Goal: Navigation & Orientation: Find specific page/section

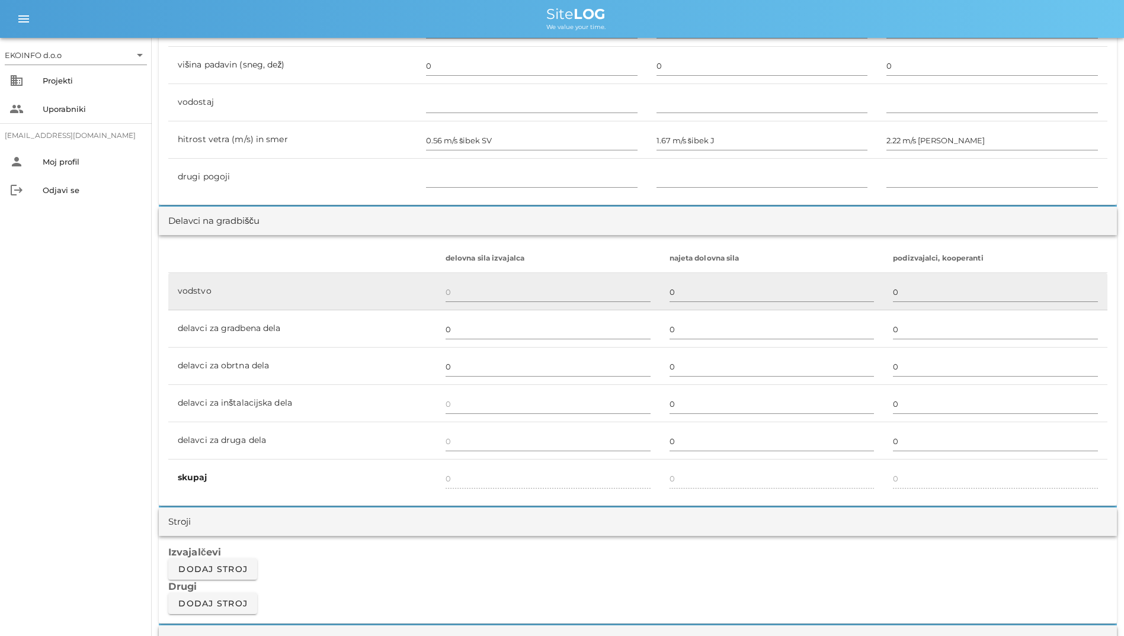
scroll to position [533, 0]
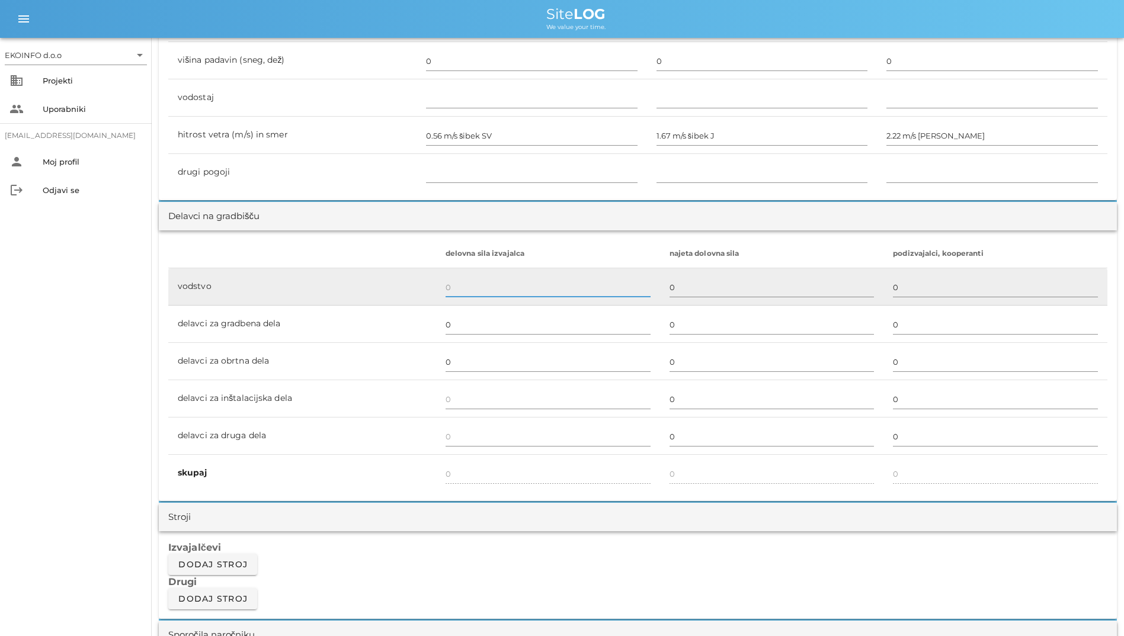
click at [464, 284] on input "text" at bounding box center [547, 287] width 205 height 19
type input "111111111111111111111111111111111111111111111"
click at [464, 284] on input "111111111111111111111111111111111111111111111" at bounding box center [547, 287] width 205 height 19
click at [465, 284] on input "111111111111111111111111111111111111111111111" at bounding box center [547, 287] width 205 height 19
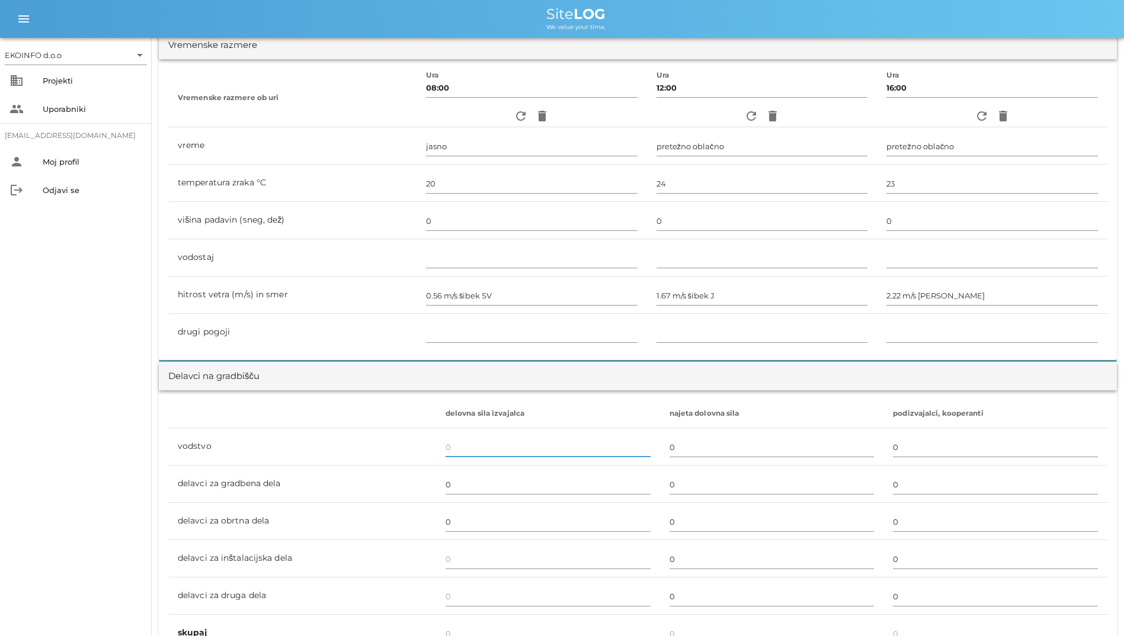
scroll to position [254, 0]
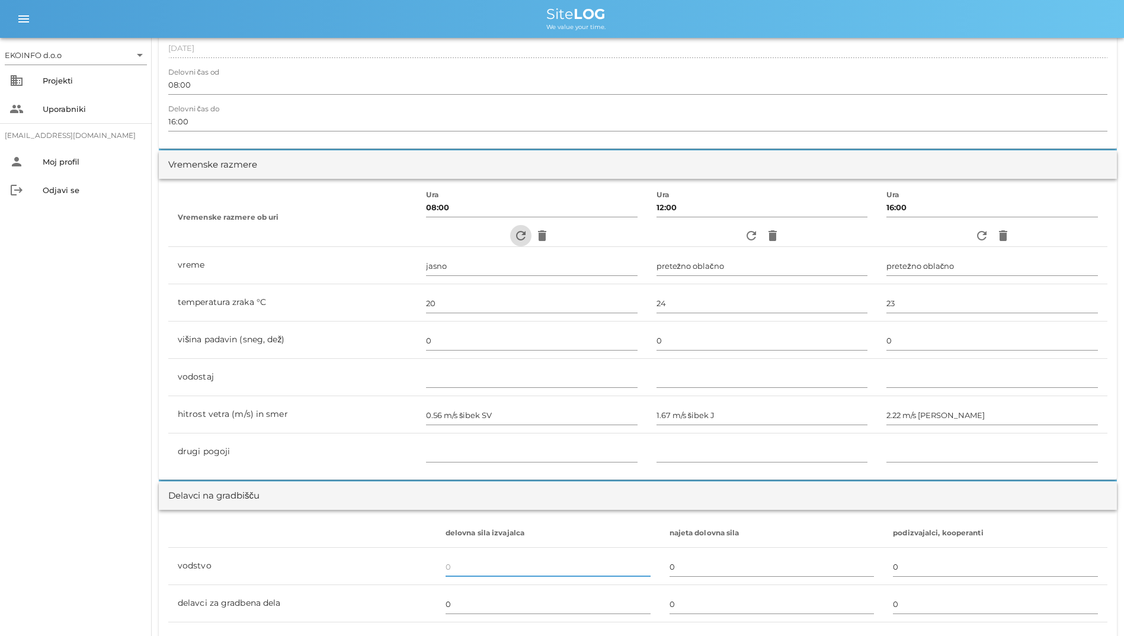
click at [514, 233] on icon "refresh" at bounding box center [521, 236] width 14 height 14
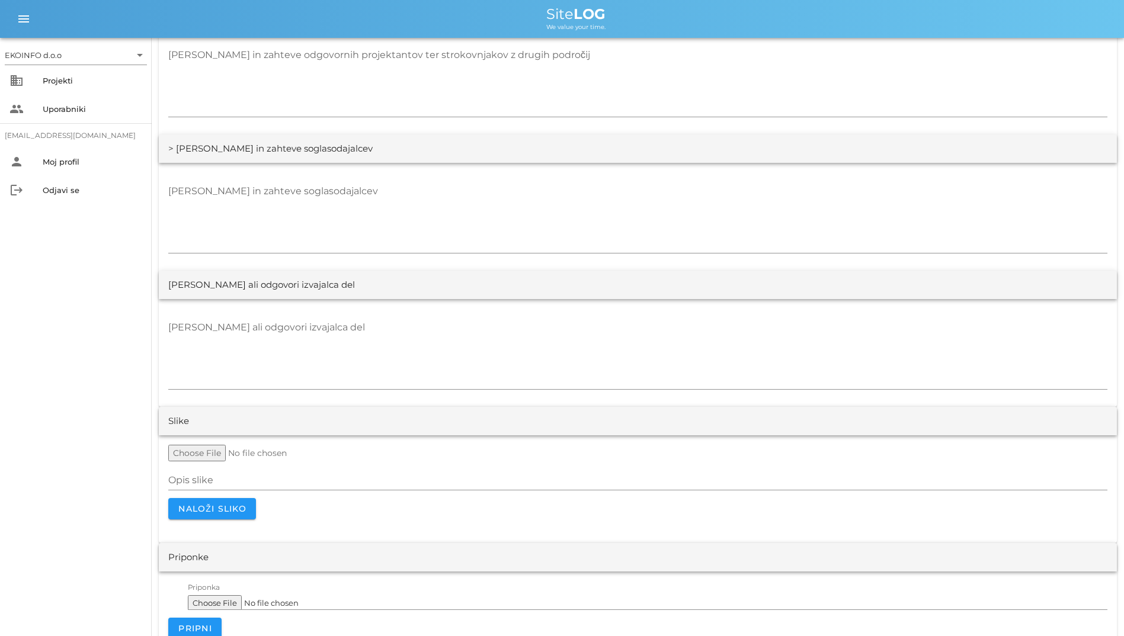
scroll to position [2090, 0]
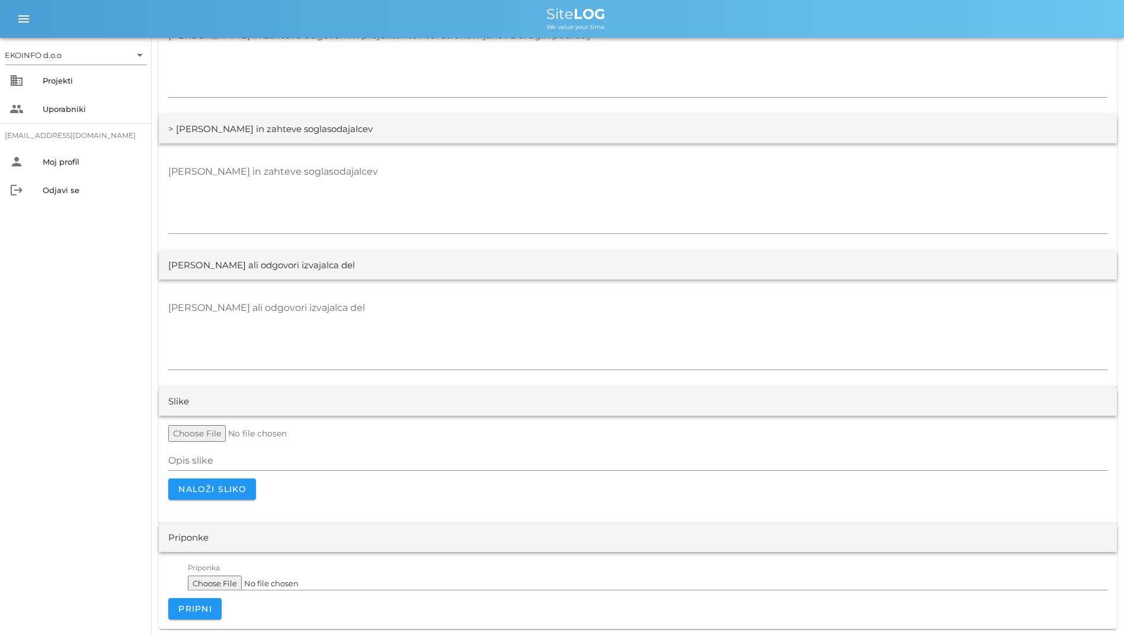
click at [29, 339] on div "EKOINFO d.o.o arrow_drop_down business Projekti people Uporabniki [EMAIL_ADDRES…" at bounding box center [76, 337] width 152 height 598
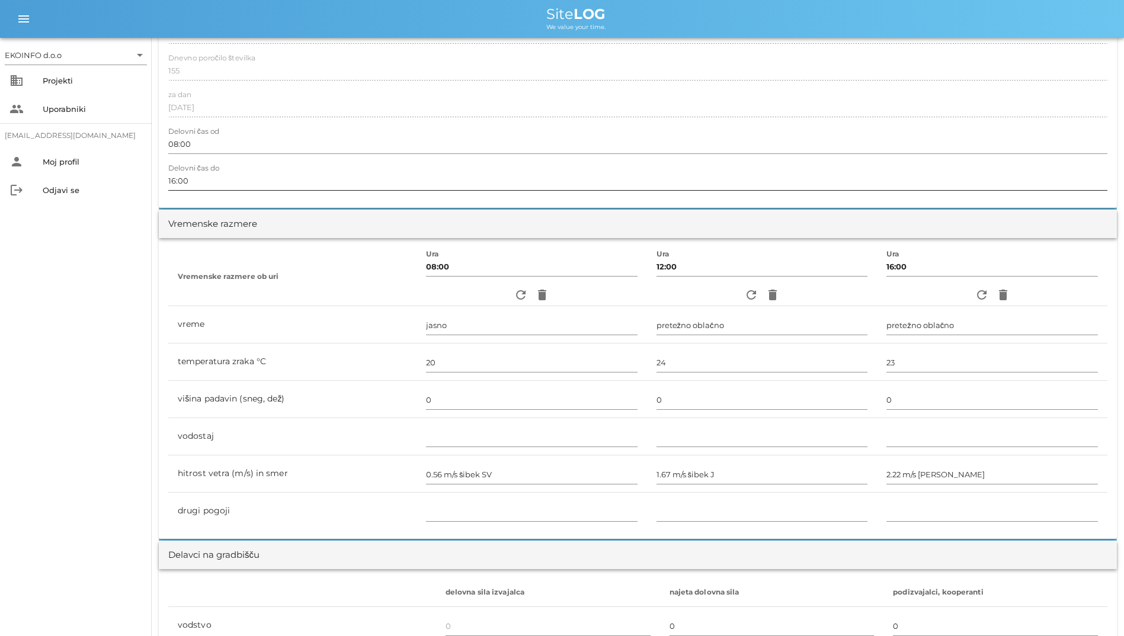
scroll to position [0, 0]
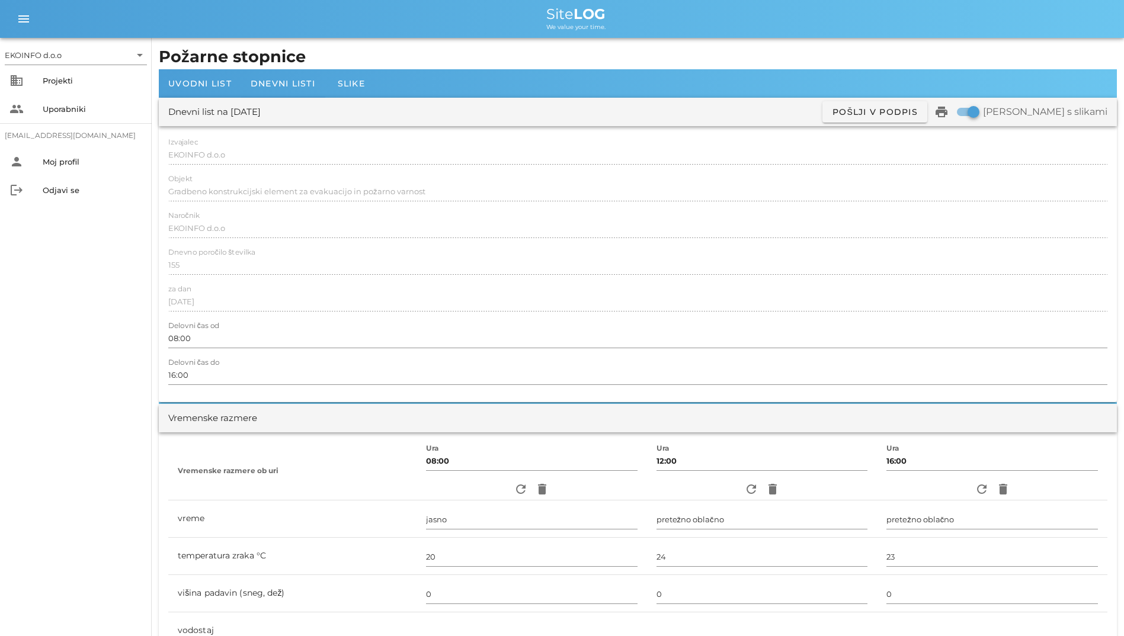
drag, startPoint x: 1064, startPoint y: 113, endPoint x: 1115, endPoint y: 113, distance: 50.9
click at [1115, 113] on div "Dnevni list na [DATE] ✓ Podpisan Pošlji v podpis print Natisni s slikami" at bounding box center [638, 112] width 958 height 28
drag, startPoint x: 1098, startPoint y: 114, endPoint x: 817, endPoint y: 73, distance: 283.1
click at [432, 28] on div "We value your time." at bounding box center [575, 25] width 1077 height 9
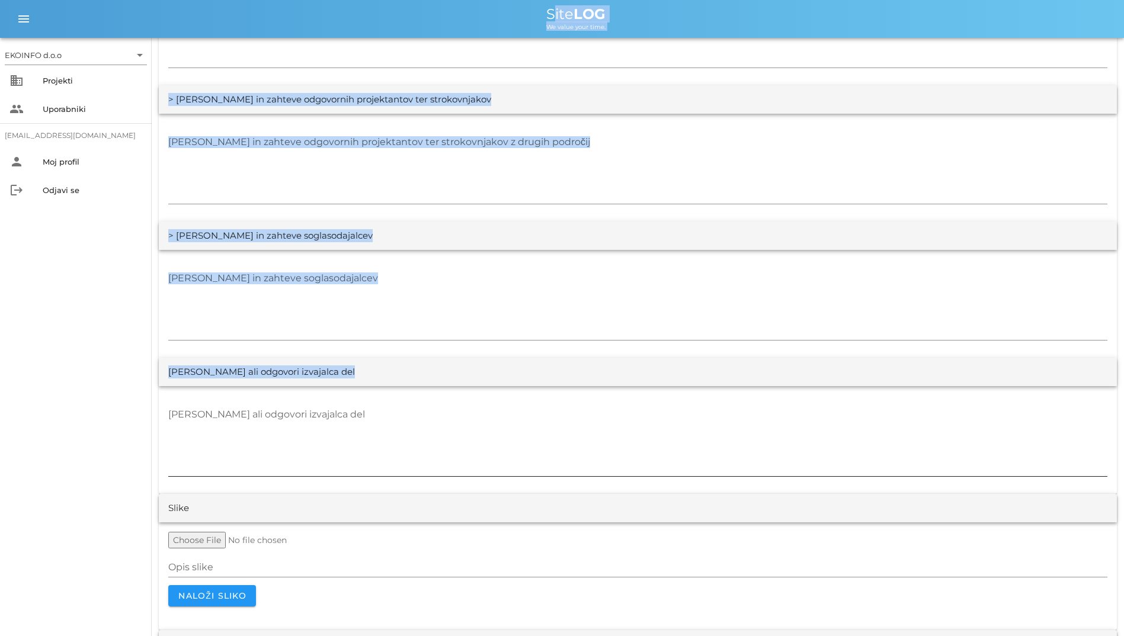
scroll to position [2090, 0]
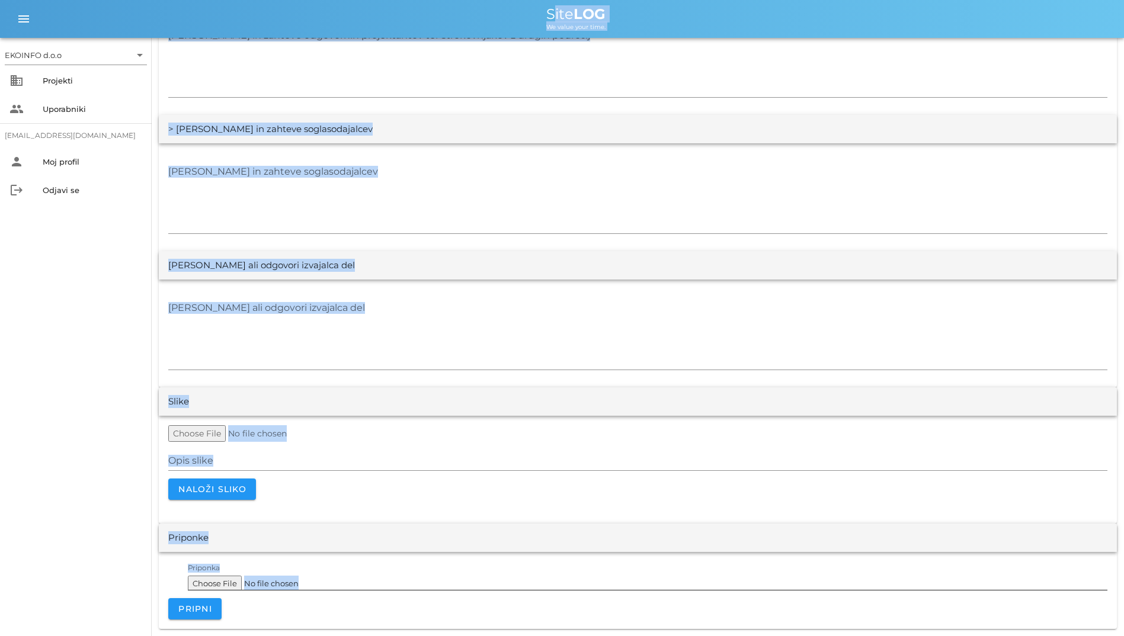
drag, startPoint x: 530, startPoint y: 40, endPoint x: 790, endPoint y: 596, distance: 614.2
click at [581, 585] on input "Priponka" at bounding box center [647, 580] width 919 height 19
click at [670, 304] on textarea "[PERSON_NAME] ali odgovori izvajalca del" at bounding box center [637, 334] width 939 height 71
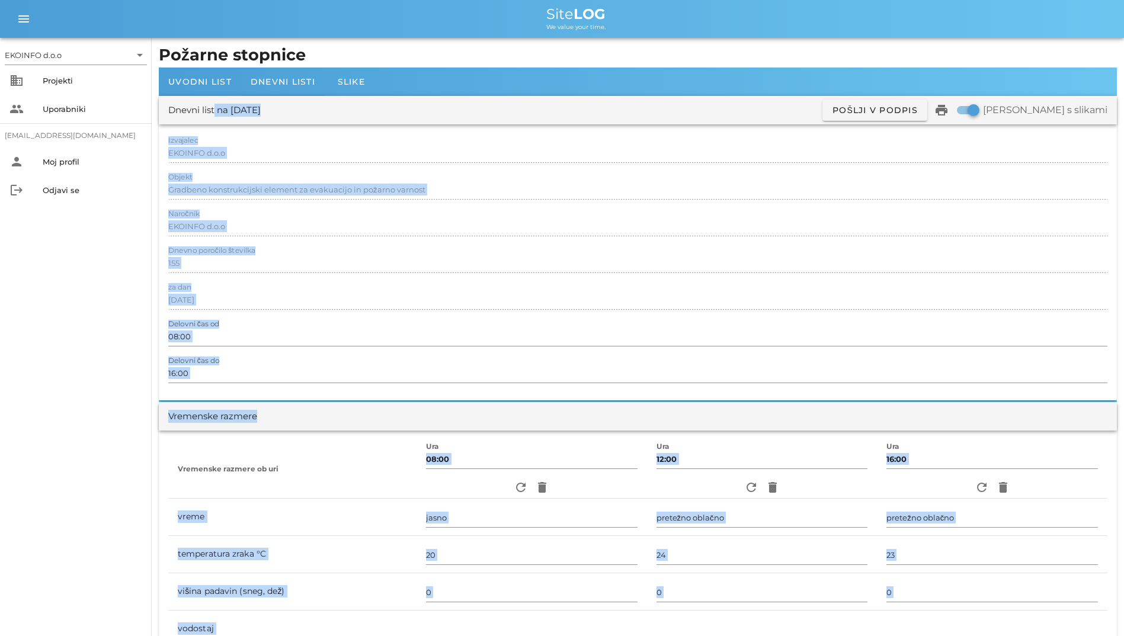
scroll to position [0, 0]
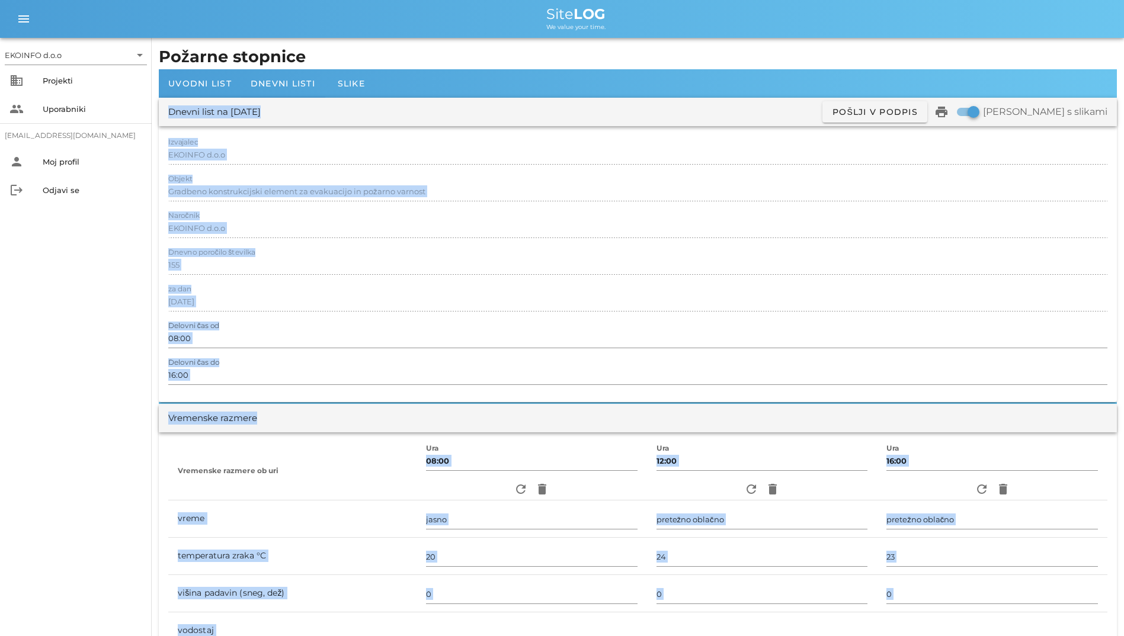
drag, startPoint x: 446, startPoint y: 262, endPoint x: 169, endPoint y: 118, distance: 312.6
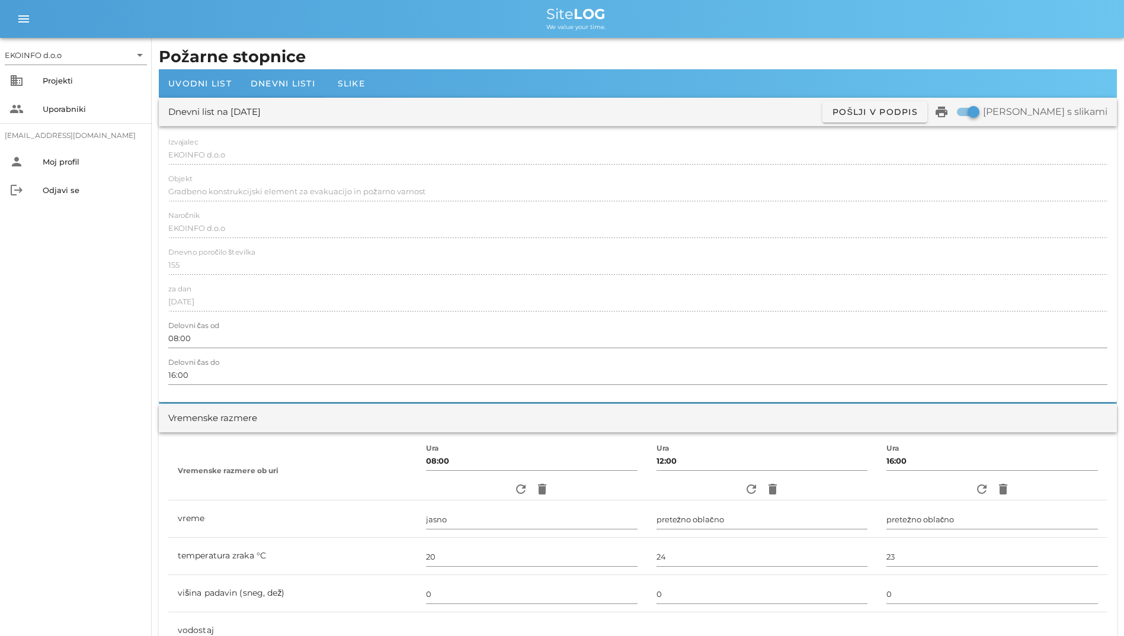
drag, startPoint x: 236, startPoint y: 154, endPoint x: 209, endPoint y: 178, distance: 36.6
click at [209, 178] on div "Objekt Gradbeno konstrukcijski element za evakuacijo in požarno varnost" at bounding box center [637, 192] width 939 height 34
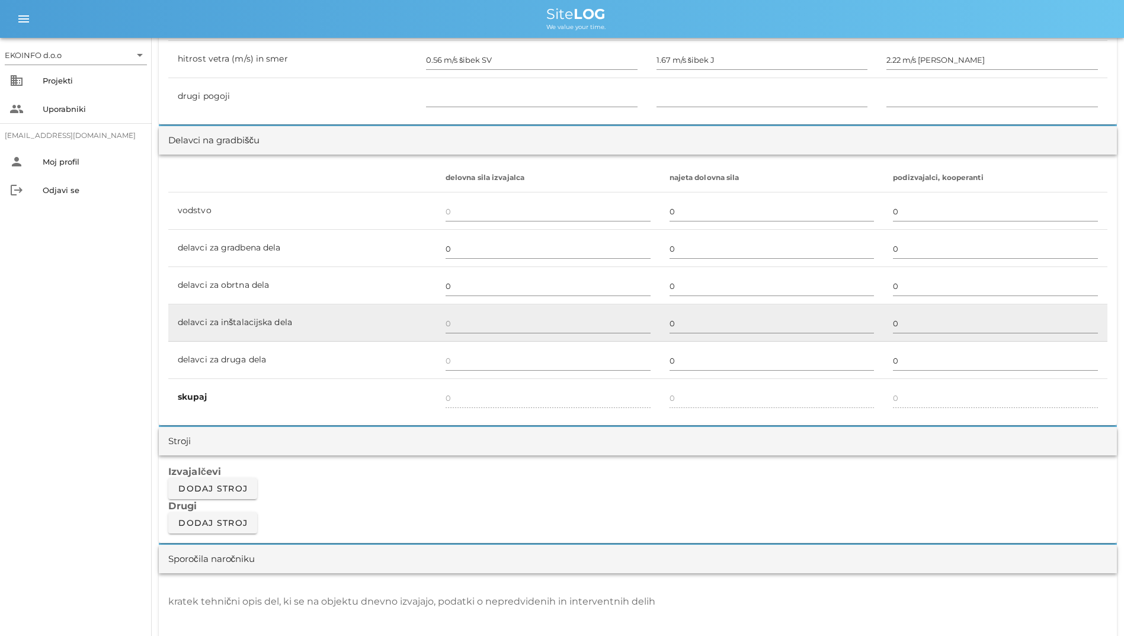
scroll to position [254, 0]
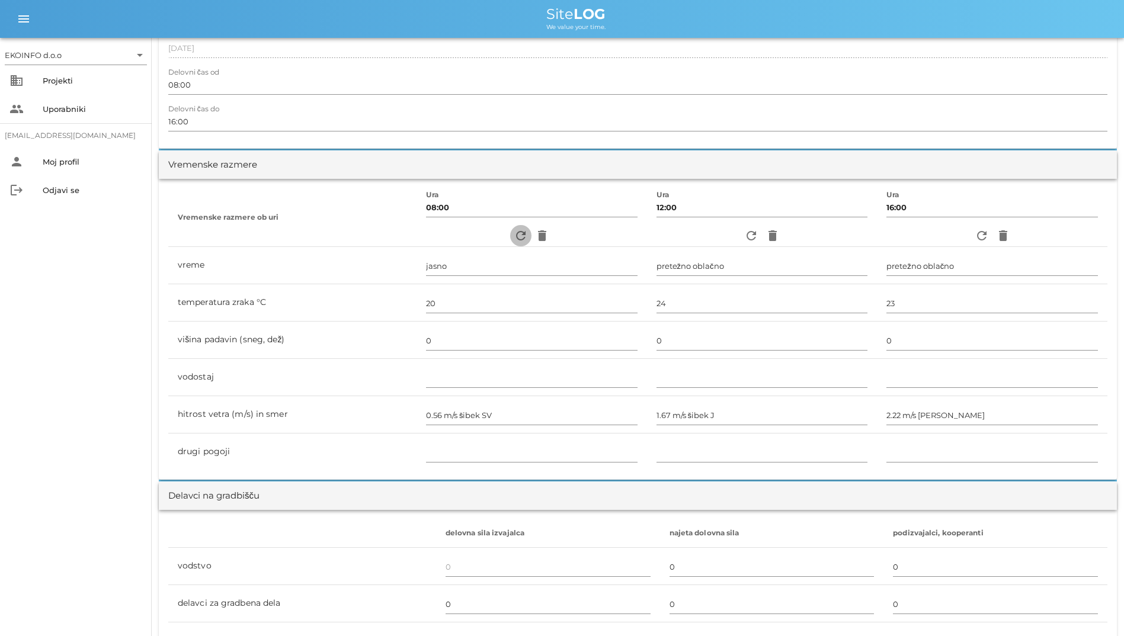
click at [514, 229] on icon "refresh" at bounding box center [521, 236] width 14 height 14
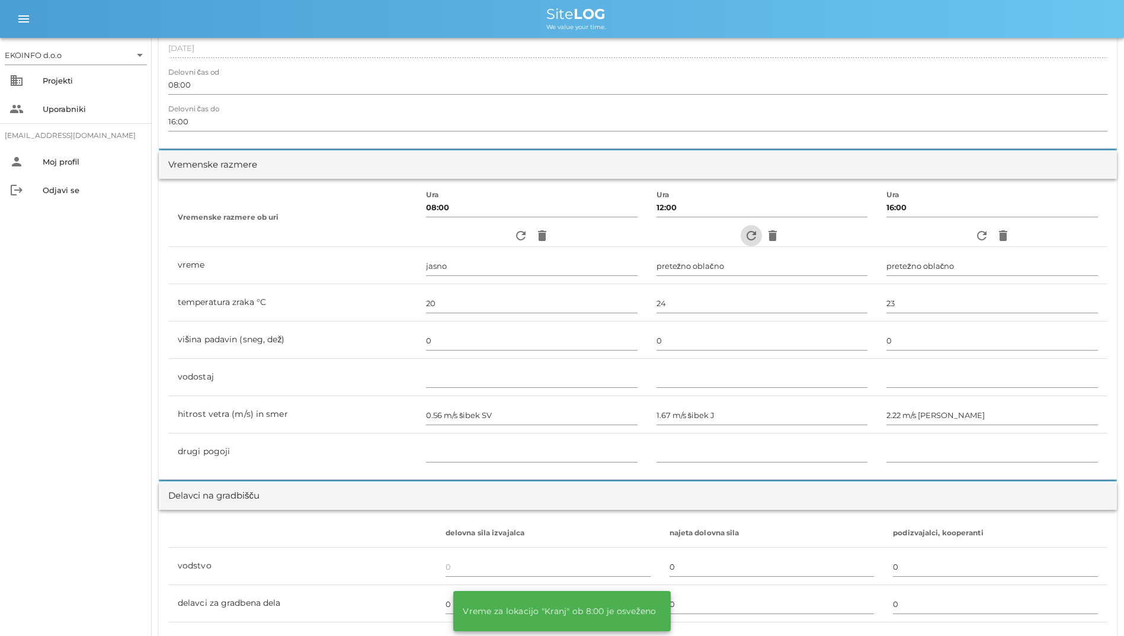
click at [749, 232] on icon "refresh" at bounding box center [751, 236] width 14 height 14
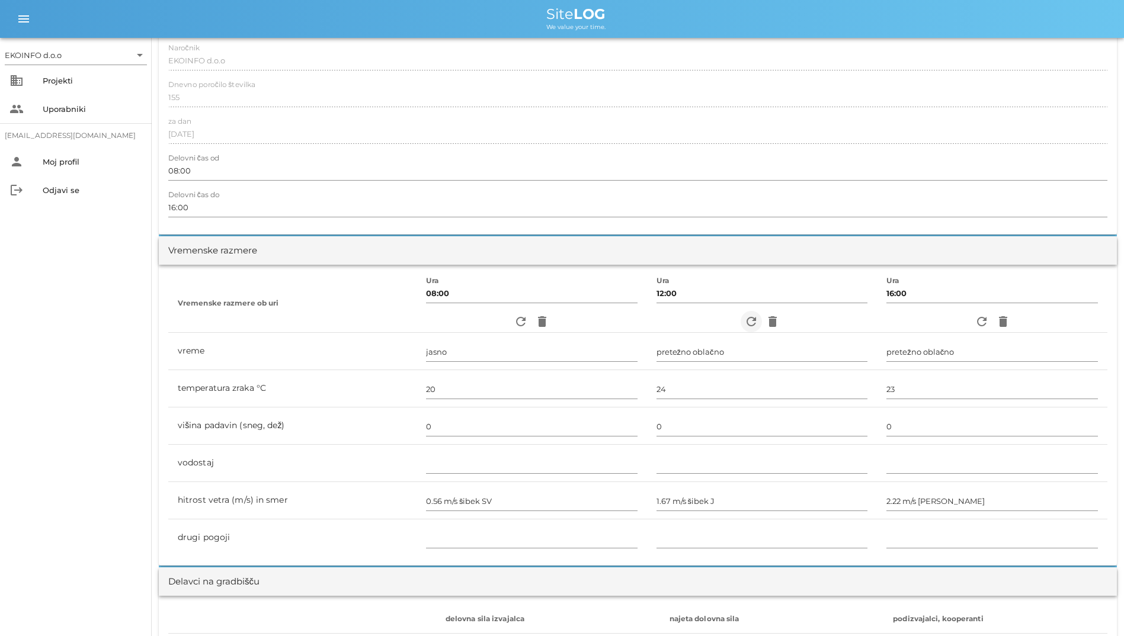
scroll to position [0, 0]
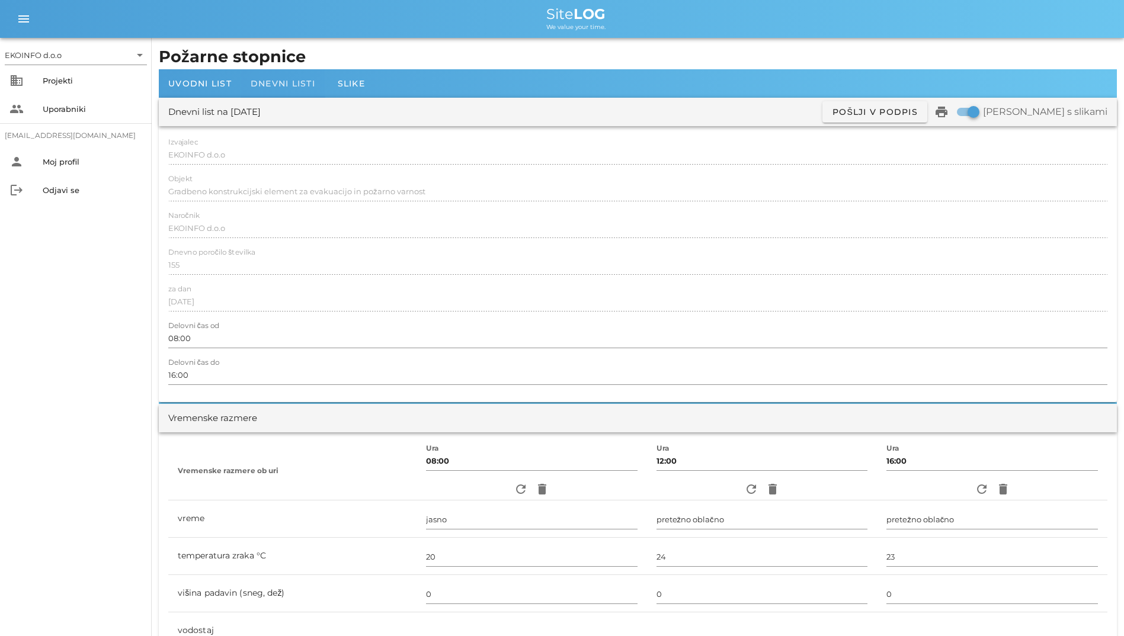
click at [277, 77] on div "Dnevni listi" at bounding box center [283, 83] width 84 height 28
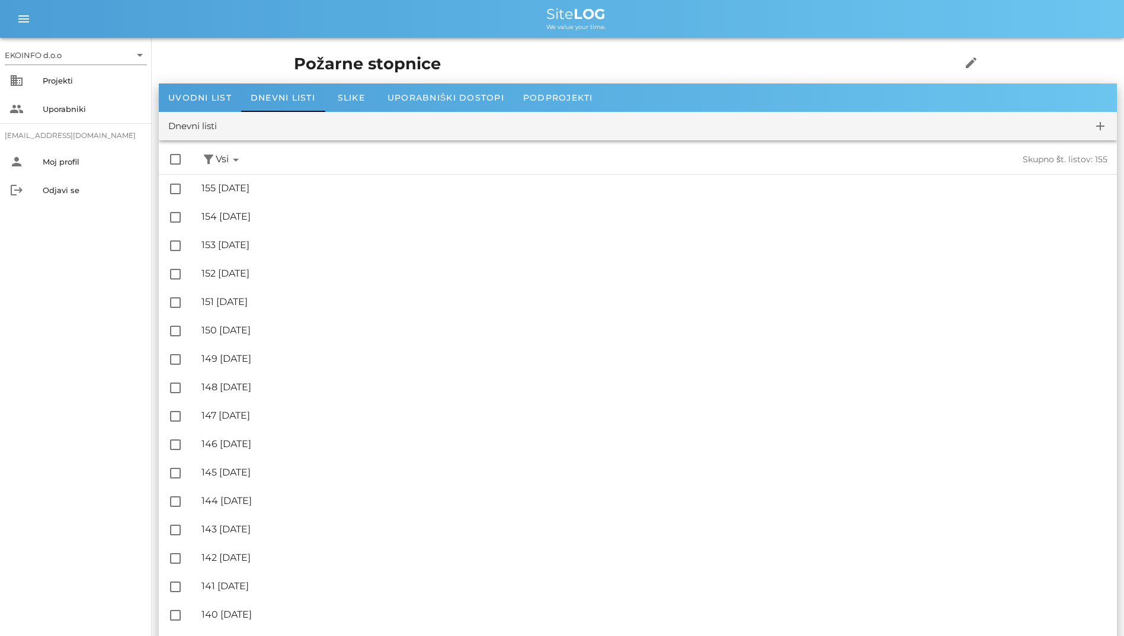
click at [824, 50] on div "Požarne stopnice edit" at bounding box center [638, 64] width 702 height 39
click at [611, 28] on div "We value your time." at bounding box center [575, 25] width 1077 height 9
drag, startPoint x: 615, startPoint y: 29, endPoint x: 535, endPoint y: 11, distance: 81.9
click at [535, 11] on div "Site LOG We value your time." at bounding box center [575, 19] width 1077 height 24
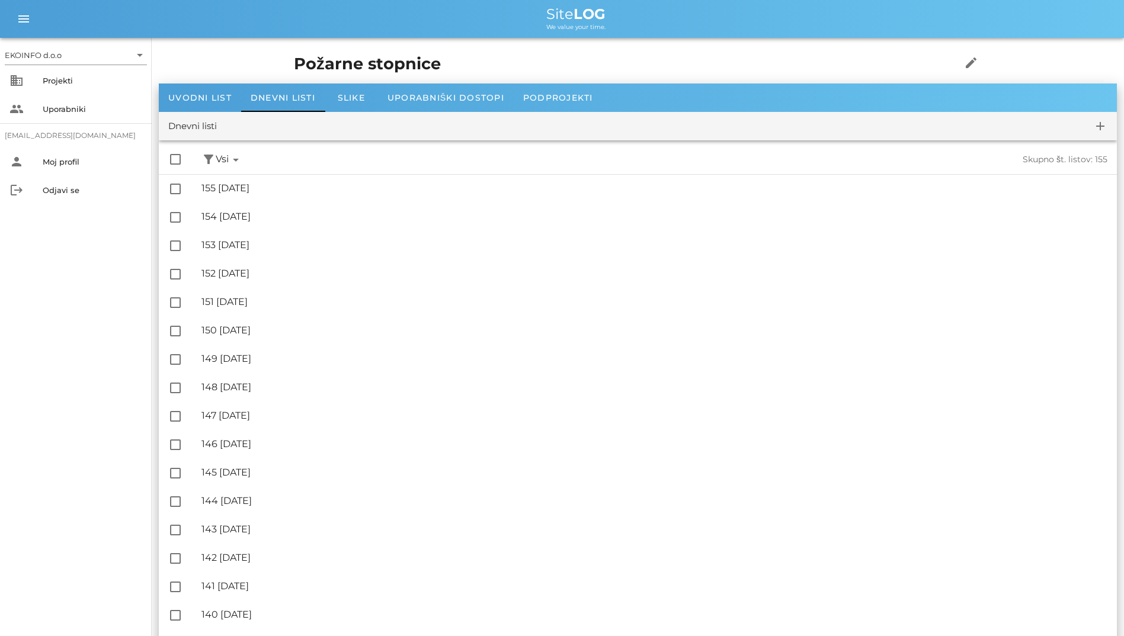
drag, startPoint x: 535, startPoint y: 11, endPoint x: 461, endPoint y: 10, distance: 74.6
click at [461, 10] on div "Site LOG" at bounding box center [575, 14] width 1077 height 14
drag, startPoint x: 523, startPoint y: 4, endPoint x: 640, endPoint y: 23, distance: 118.8
click at [640, 23] on div "menu menu Site LOG We value your time." at bounding box center [562, 19] width 1124 height 38
click at [517, 23] on div "We value your time." at bounding box center [575, 25] width 1077 height 9
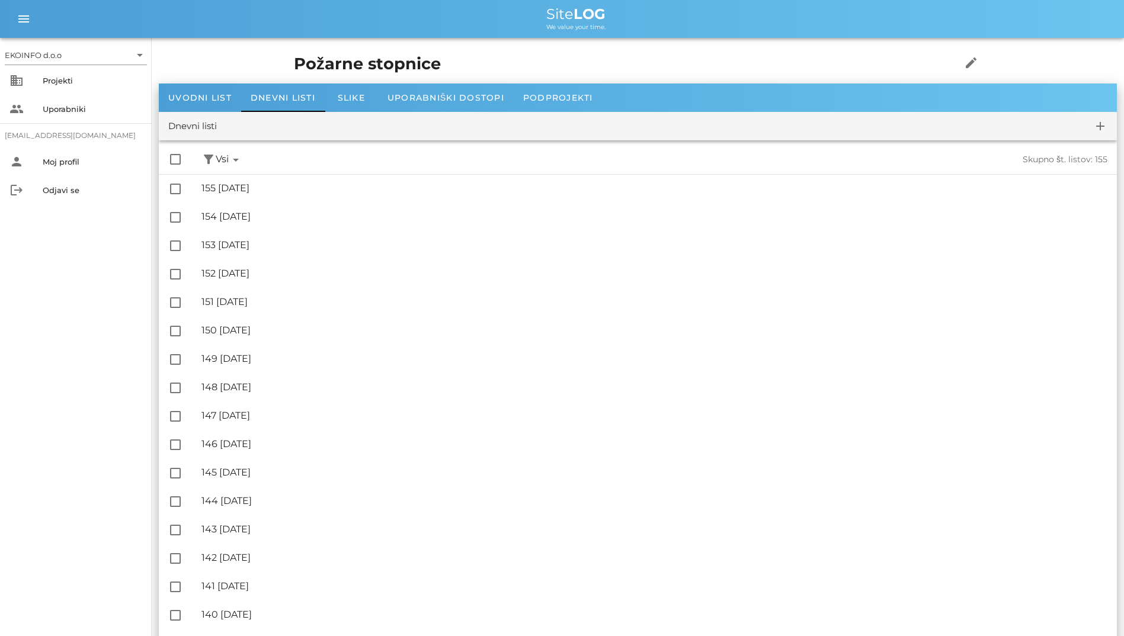
click at [598, 14] on b "LOG" at bounding box center [589, 13] width 32 height 17
drag, startPoint x: 598, startPoint y: 14, endPoint x: 478, endPoint y: 15, distance: 120.2
click at [478, 15] on div "Site LOG" at bounding box center [575, 14] width 1077 height 14
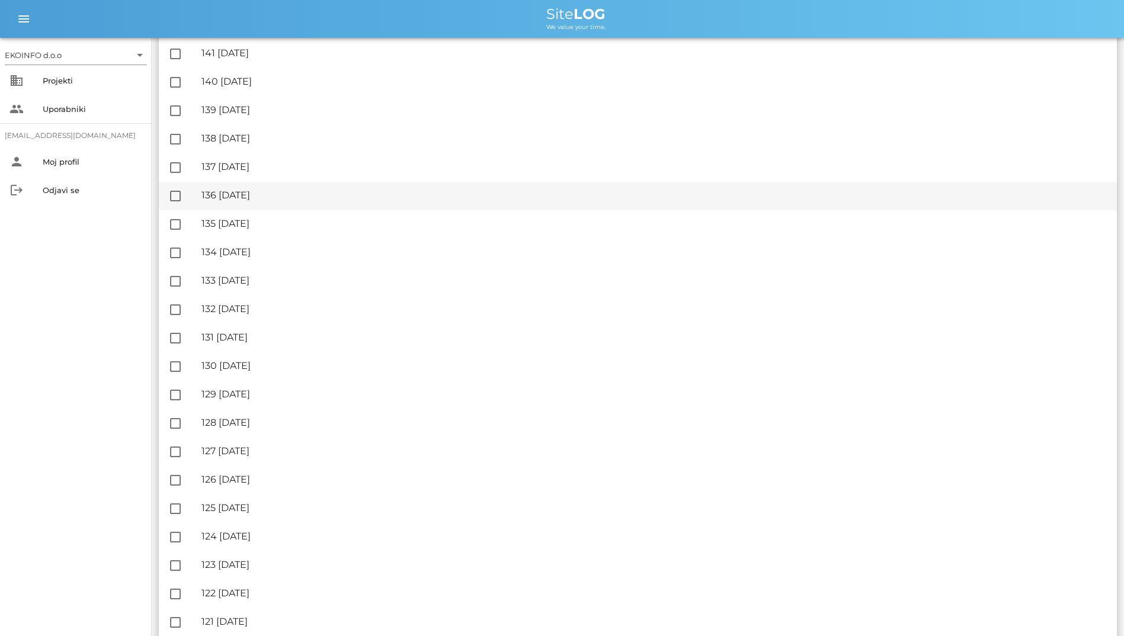
scroll to position [948, 0]
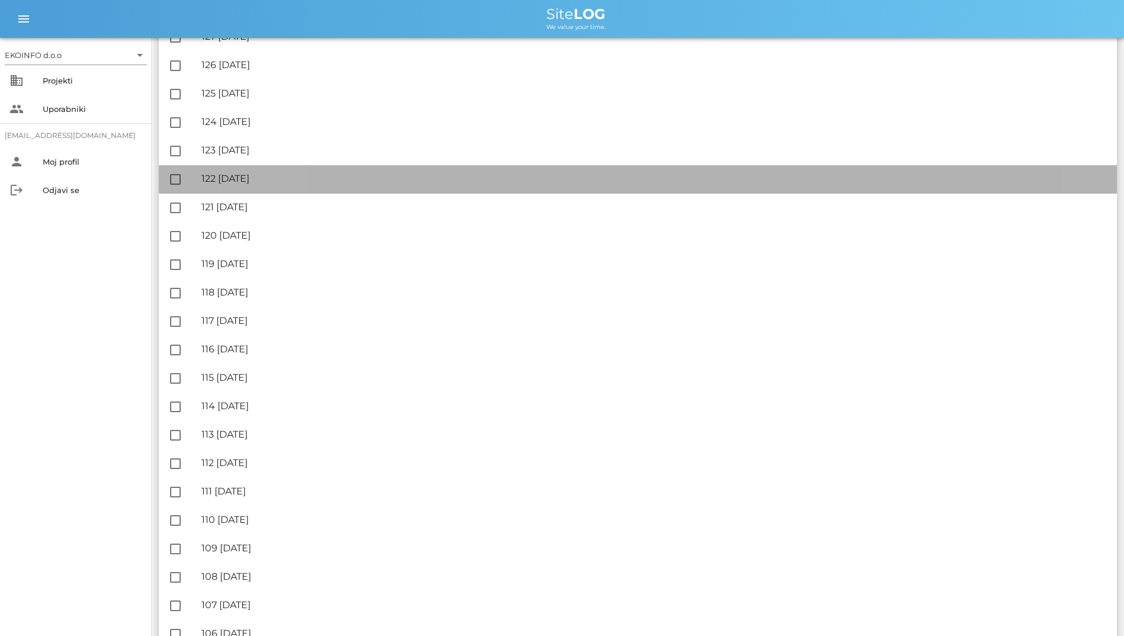
click at [413, 185] on div "🔏 122 [DATE] ✓ Podpisal: Nadzornik ✓ Podpisal: Sestavljalec ✓ Podpisal: Odgovor…" at bounding box center [654, 179] width 906 height 27
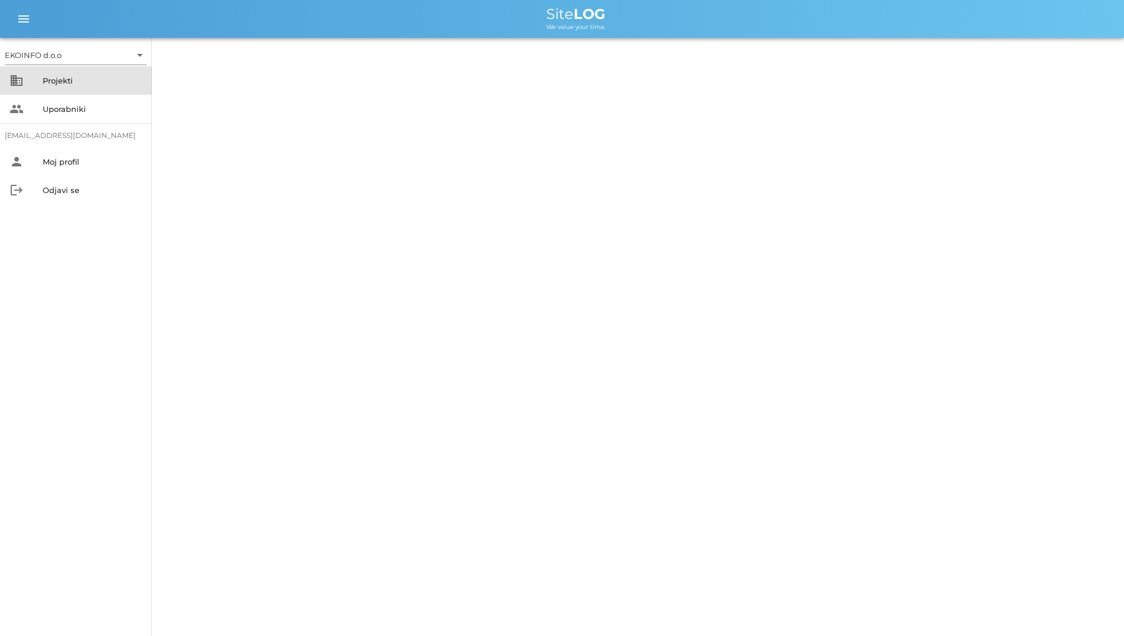
click at [47, 73] on div "Projekti" at bounding box center [93, 80] width 100 height 19
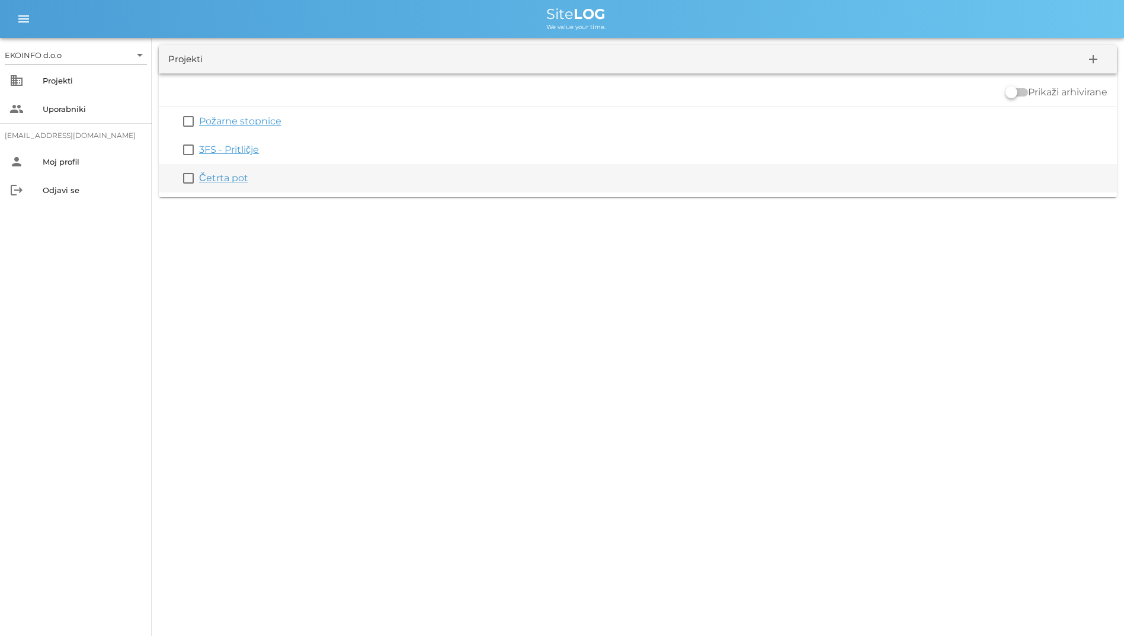
click at [230, 177] on link "Četrta pot" at bounding box center [223, 177] width 49 height 11
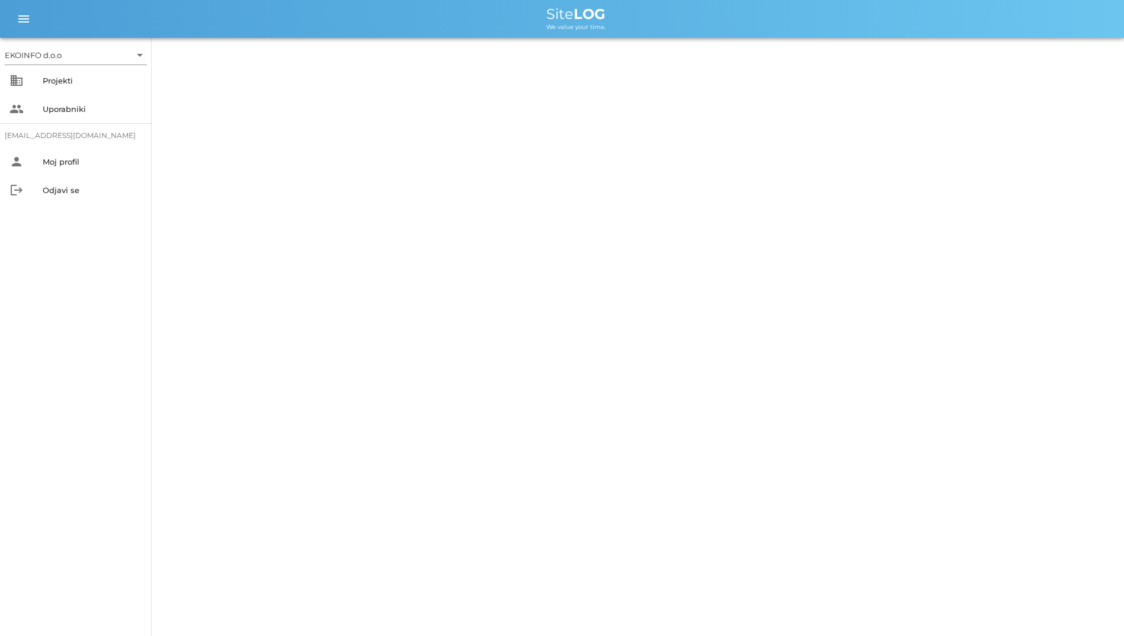
click at [283, 107] on div "EKOINFO d.o.o arrow_drop_down business Projekti people Uporabniki [EMAIL_ADDRES…" at bounding box center [562, 318] width 1124 height 636
click at [84, 87] on div "Projekti" at bounding box center [93, 80] width 100 height 19
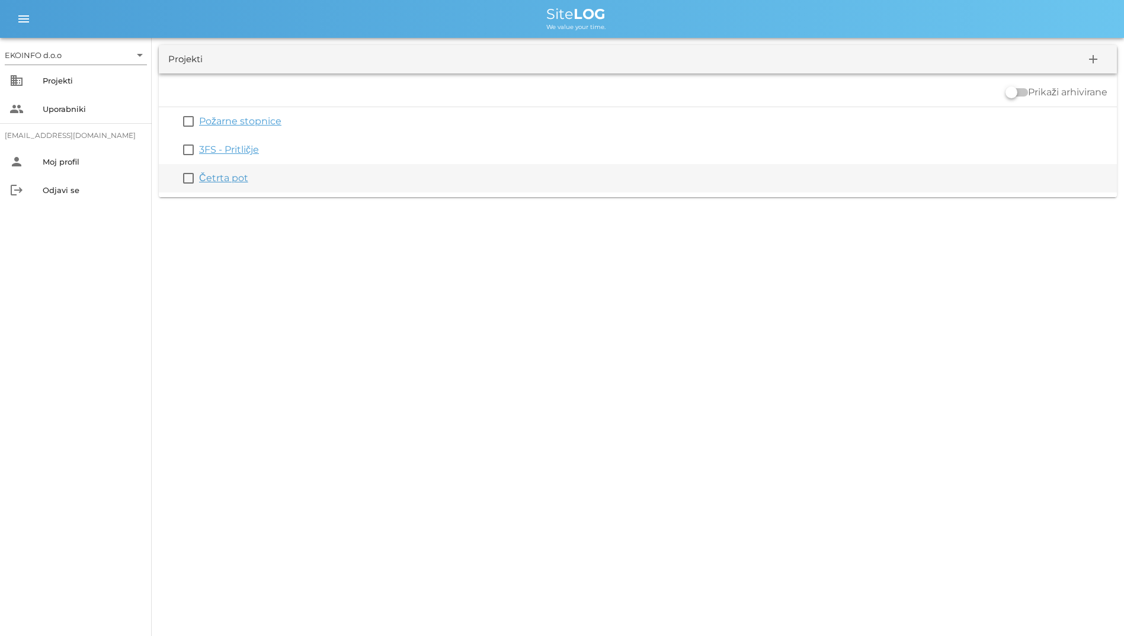
click at [235, 174] on link "Četrta pot" at bounding box center [223, 177] width 49 height 11
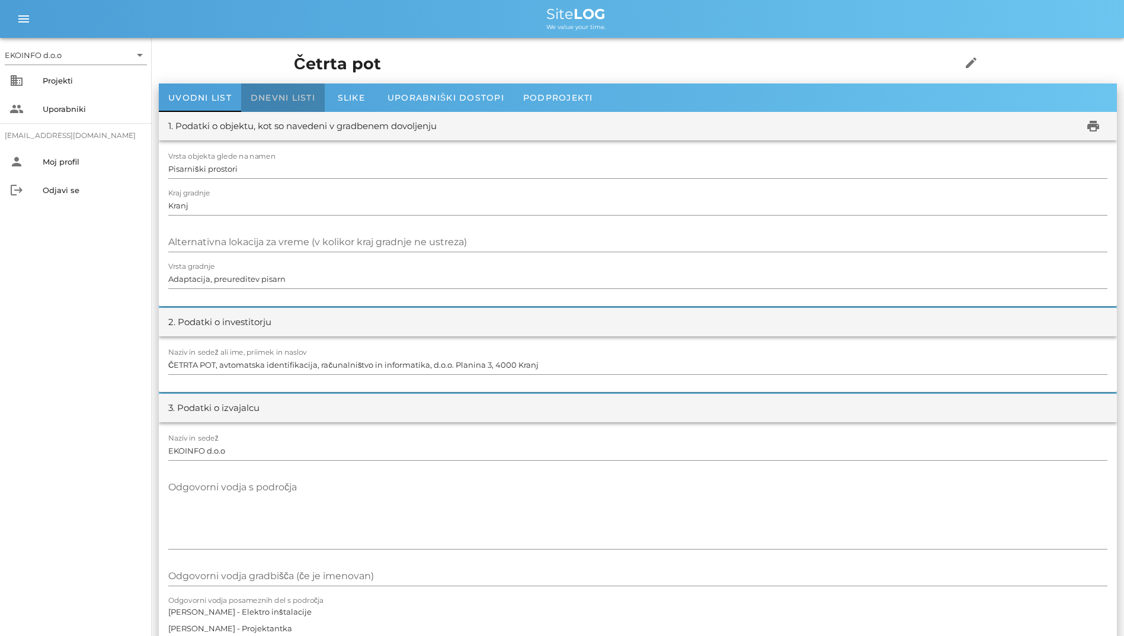
click at [281, 101] on span "Dnevni listi" at bounding box center [283, 97] width 65 height 11
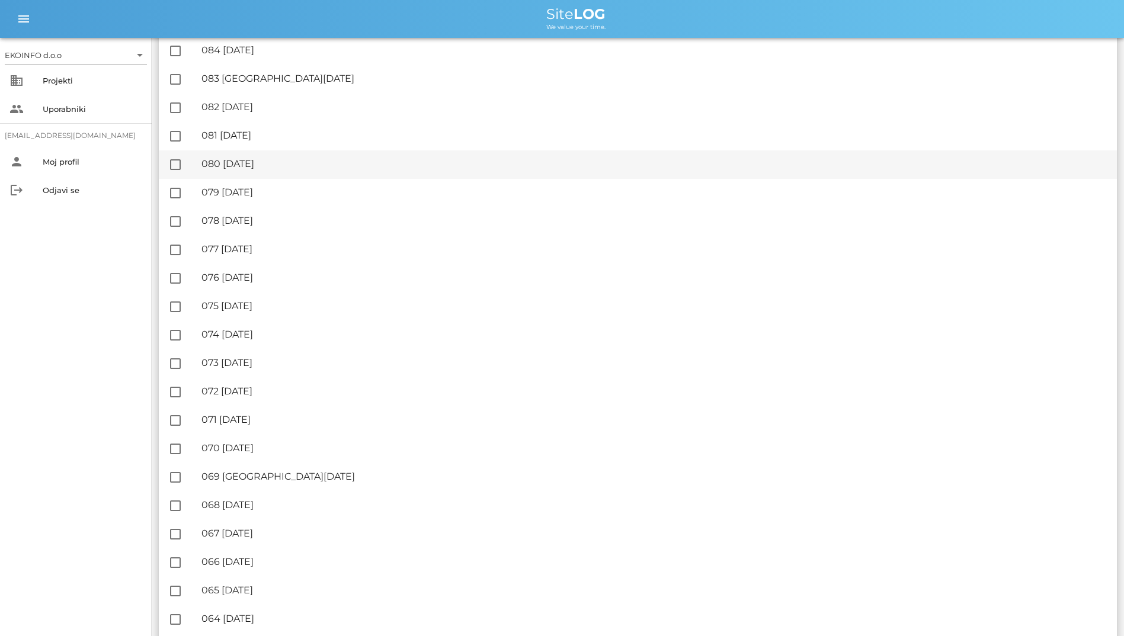
scroll to position [652, 0]
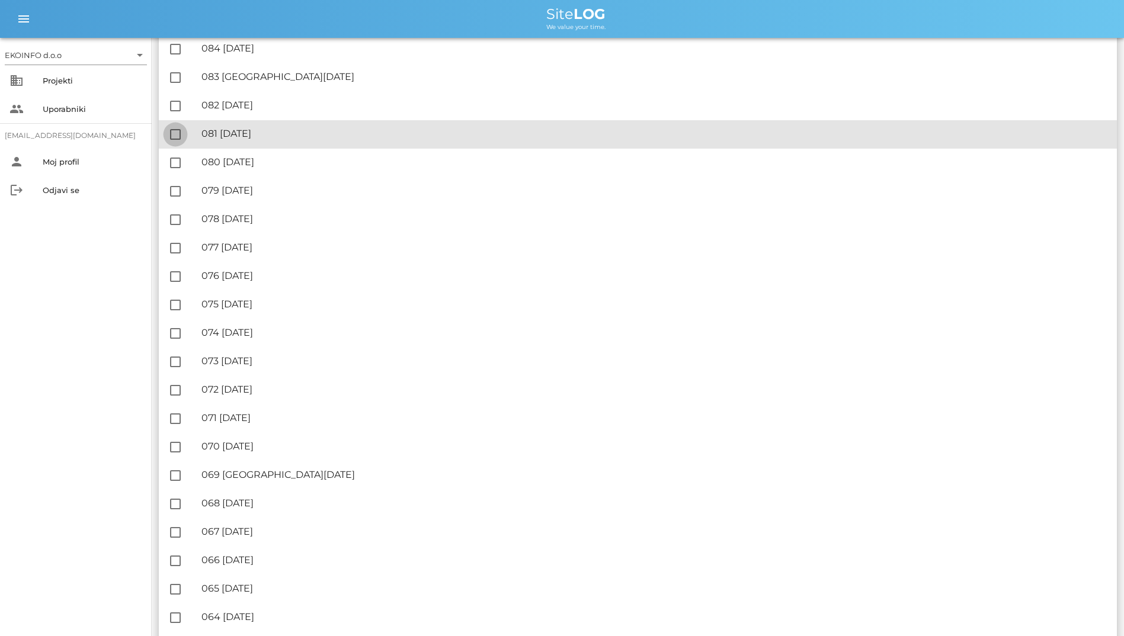
click at [177, 124] on div at bounding box center [175, 134] width 20 height 20
click at [169, 133] on div at bounding box center [175, 134] width 20 height 20
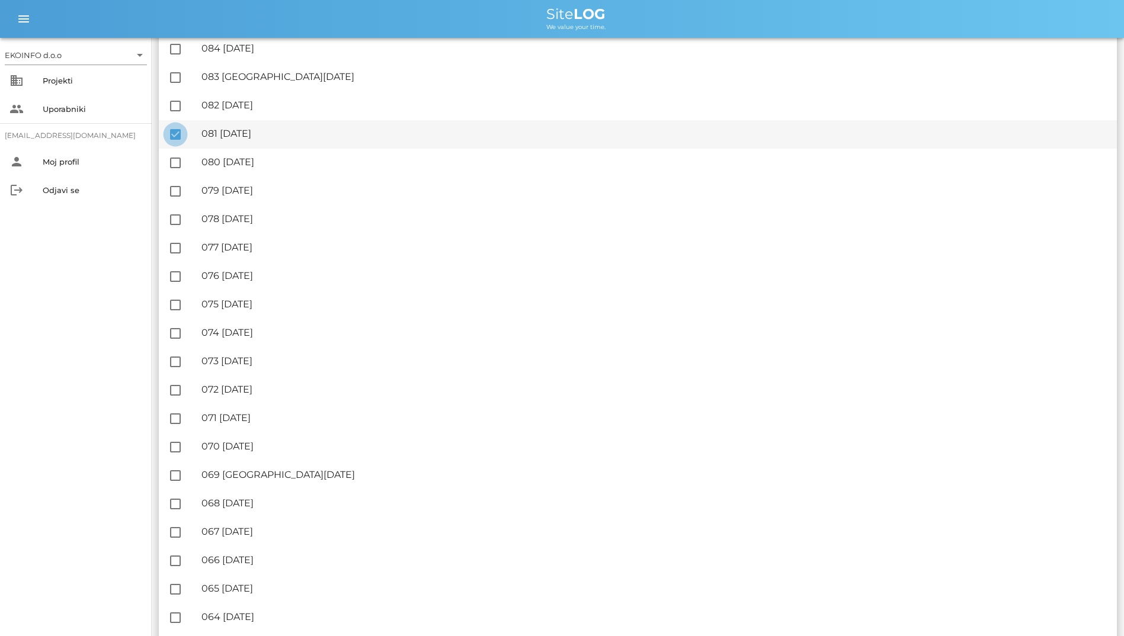
checkbox input "false"
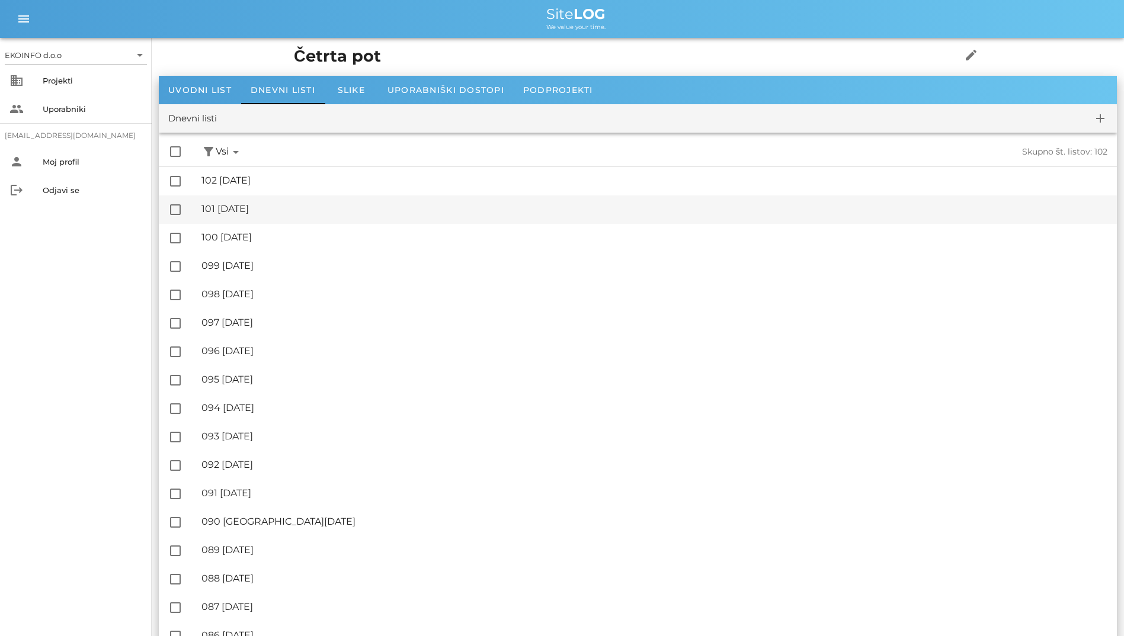
scroll to position [0, 0]
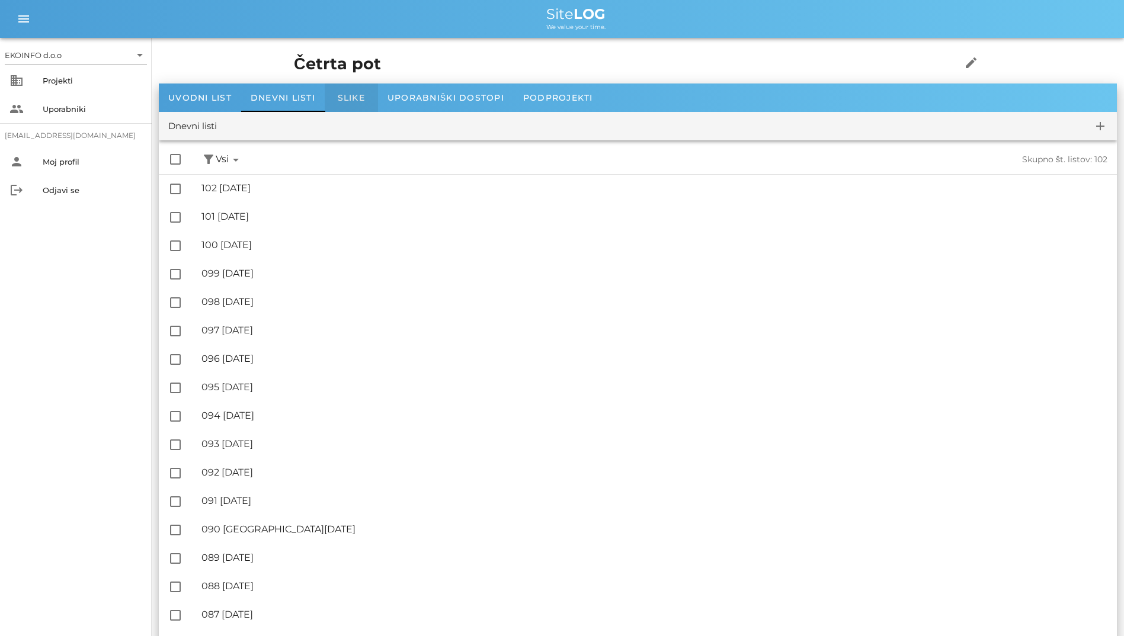
click at [356, 100] on span "Slike" at bounding box center [351, 97] width 27 height 11
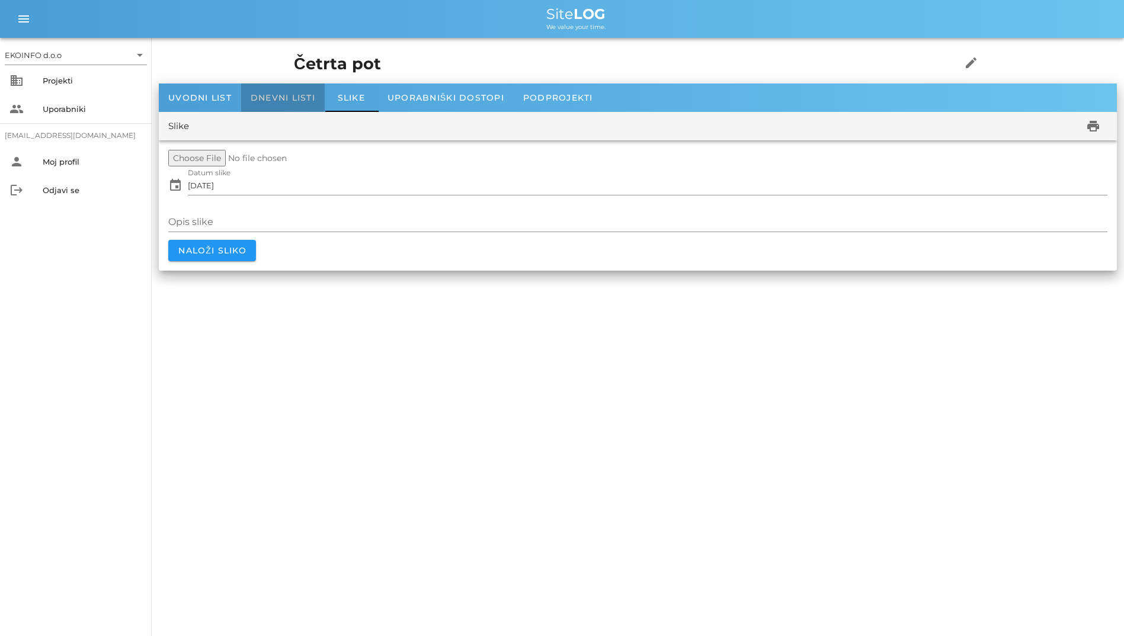
click at [294, 100] on span "Dnevni listi" at bounding box center [283, 97] width 65 height 11
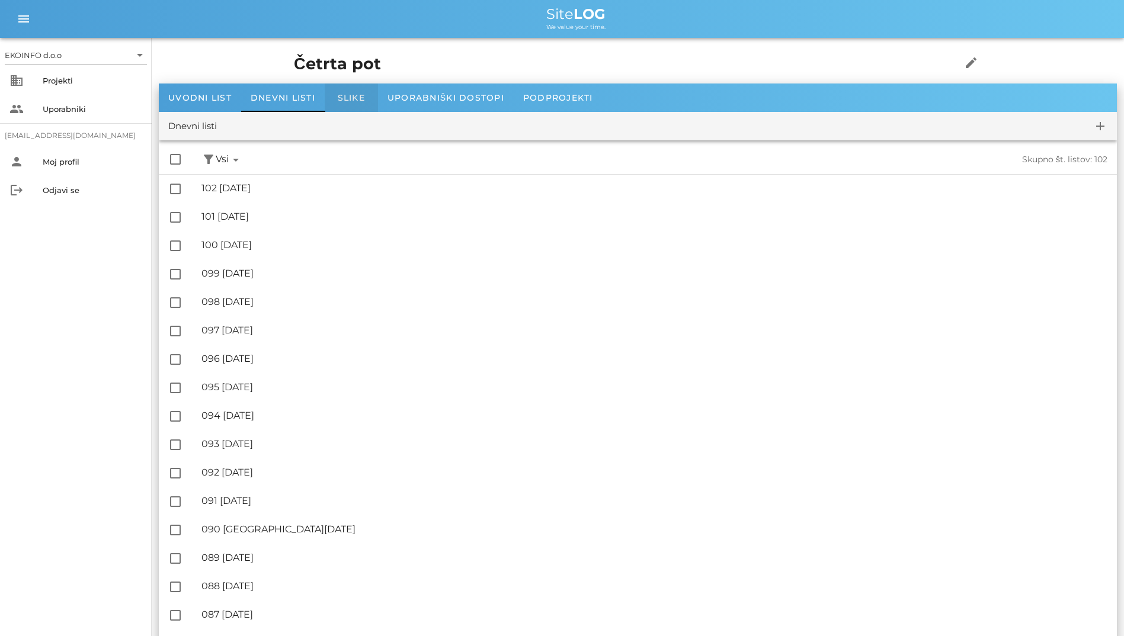
click at [362, 100] on span "Slike" at bounding box center [351, 97] width 27 height 11
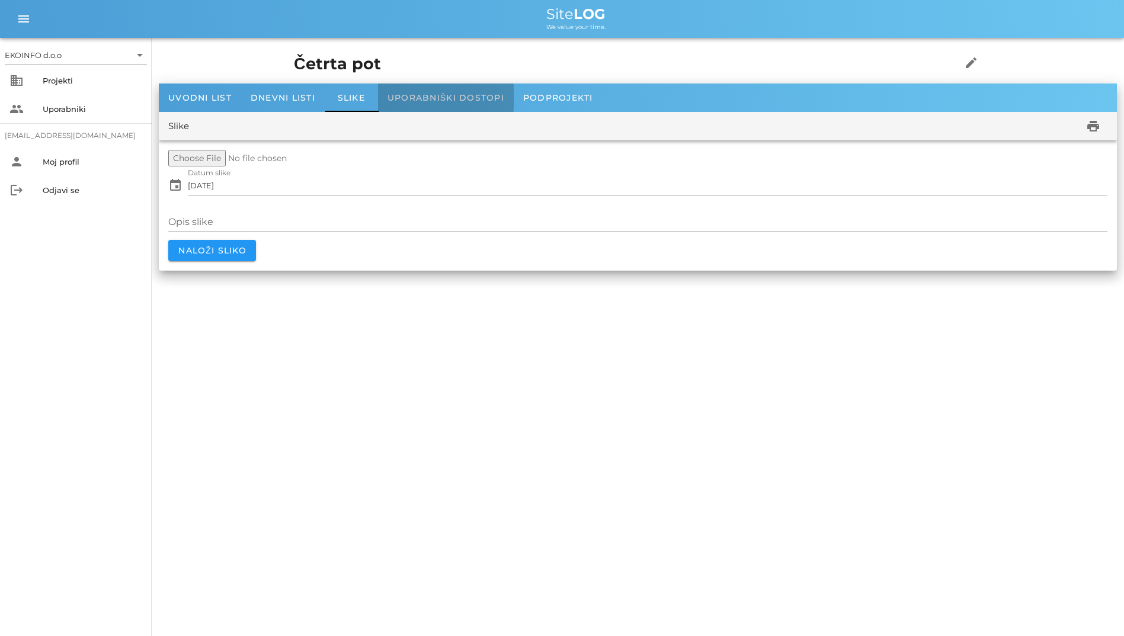
click at [414, 97] on span "Uporabniški dostopi" at bounding box center [445, 97] width 117 height 11
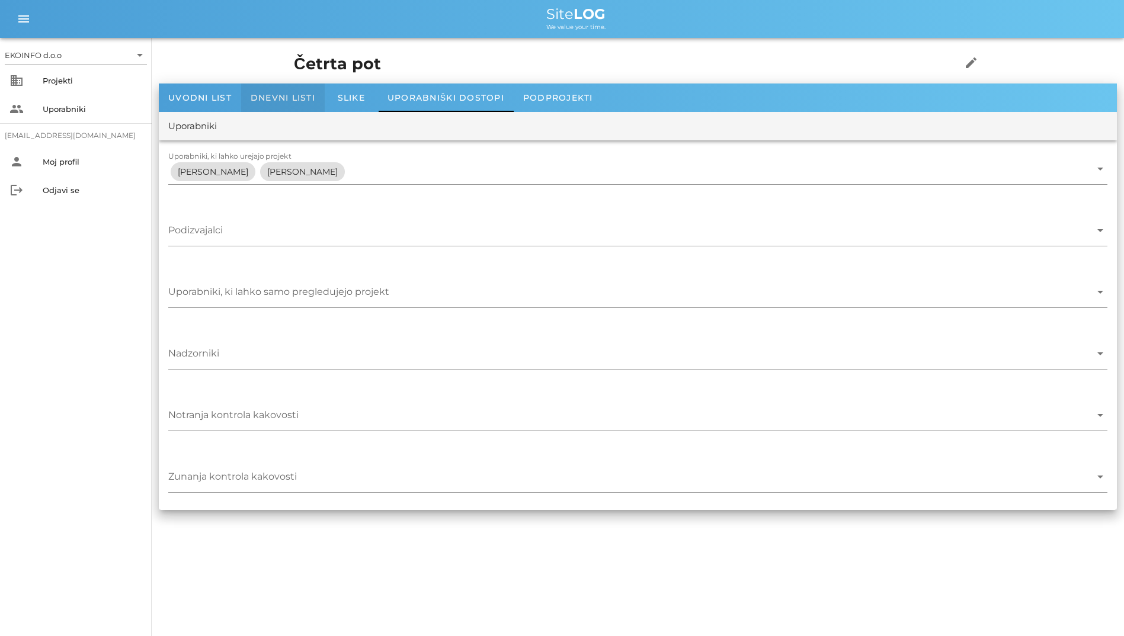
click at [298, 99] on span "Dnevni listi" at bounding box center [283, 97] width 65 height 11
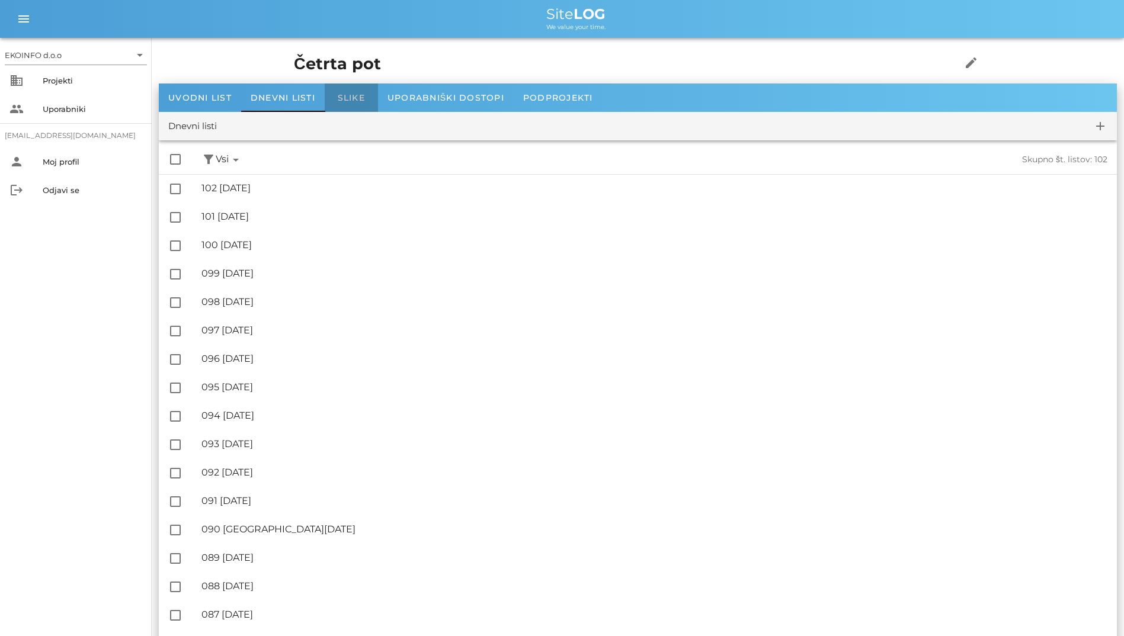
click at [342, 96] on span "Slike" at bounding box center [351, 97] width 27 height 11
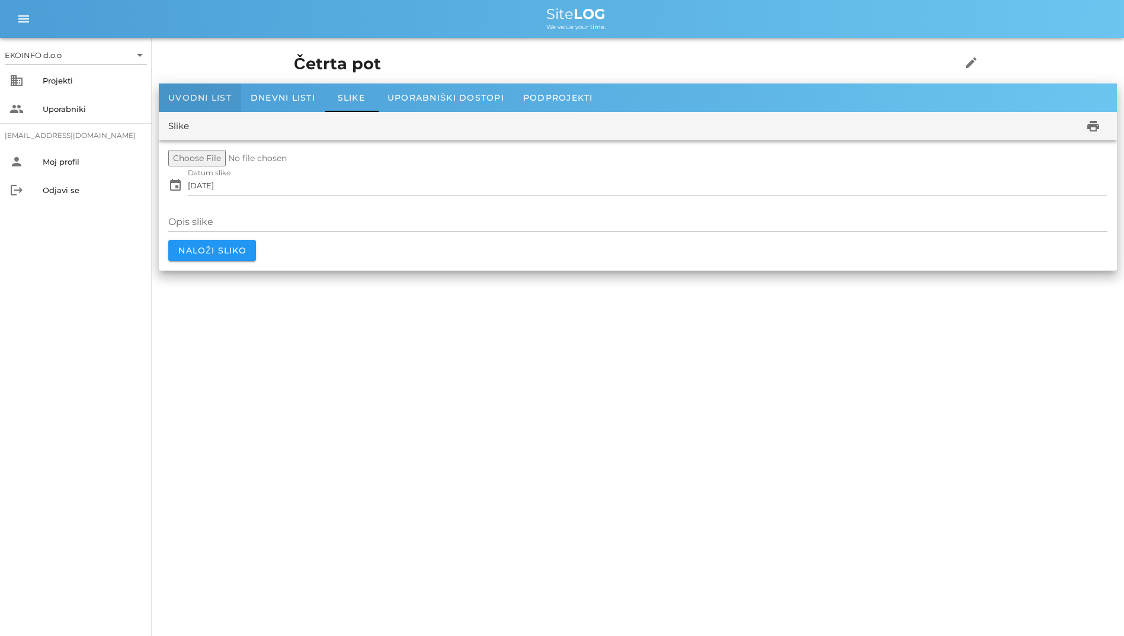
click at [197, 98] on span "Uvodni list" at bounding box center [199, 97] width 63 height 11
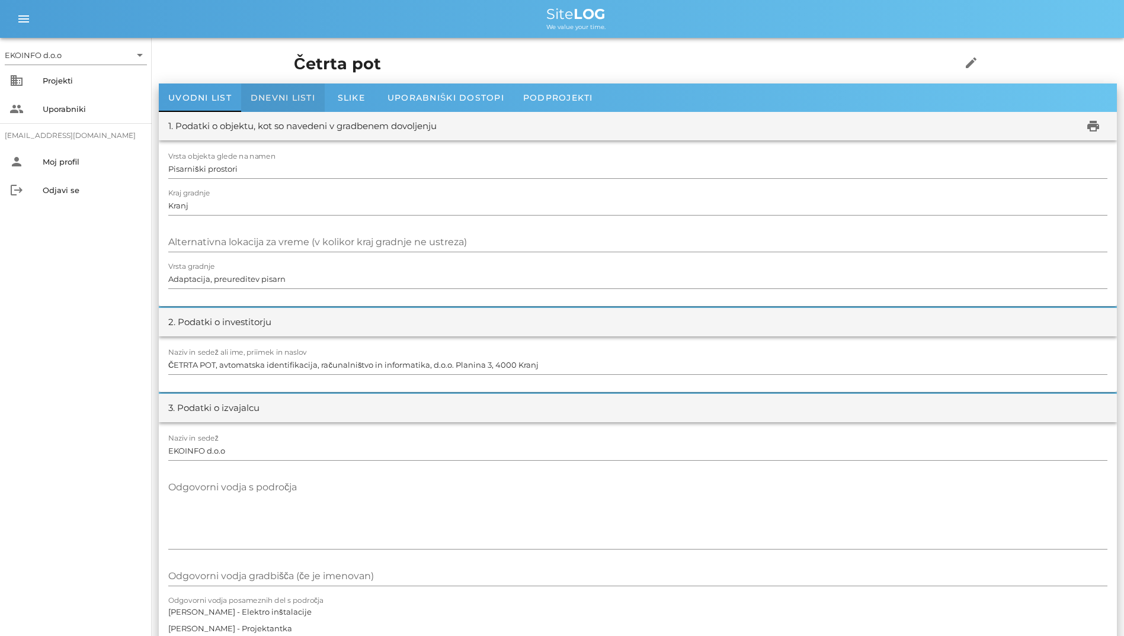
click at [299, 98] on span "Dnevni listi" at bounding box center [283, 97] width 65 height 11
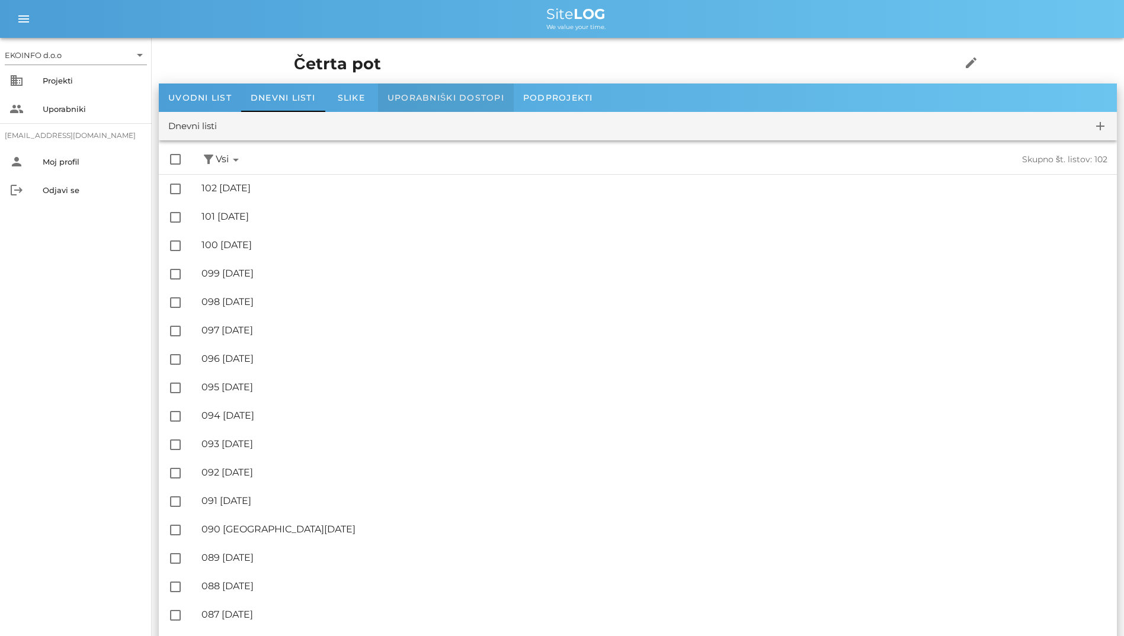
click at [440, 99] on span "Uporabniški dostopi" at bounding box center [445, 97] width 117 height 11
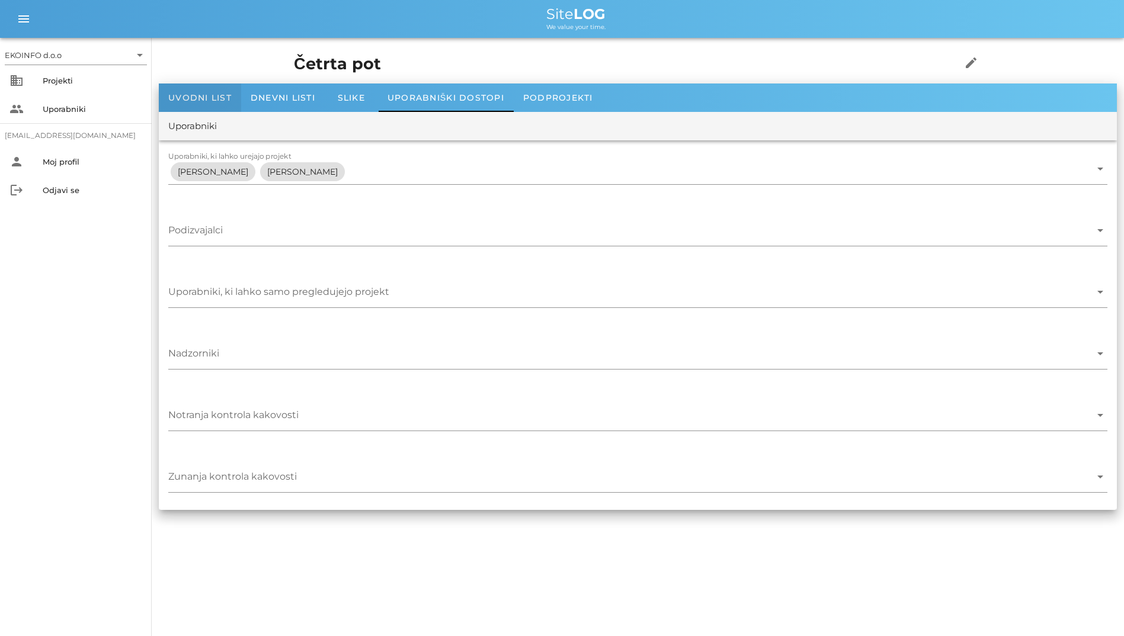
click at [206, 92] on div "Uvodni list" at bounding box center [200, 98] width 82 height 28
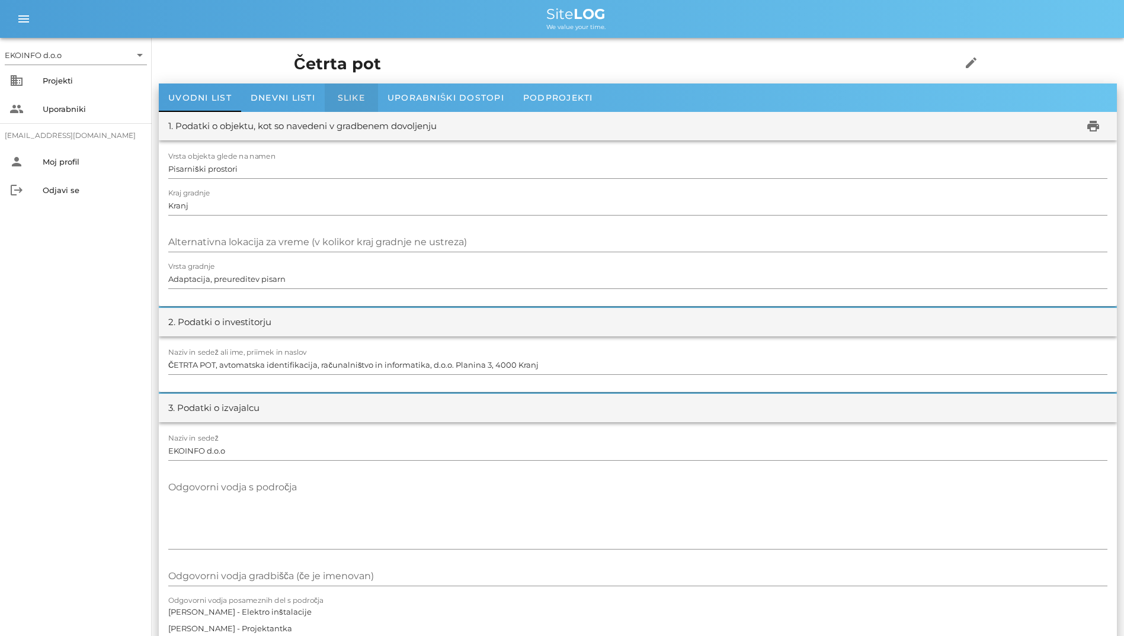
click at [337, 102] on div "Slike" at bounding box center [351, 98] width 53 height 28
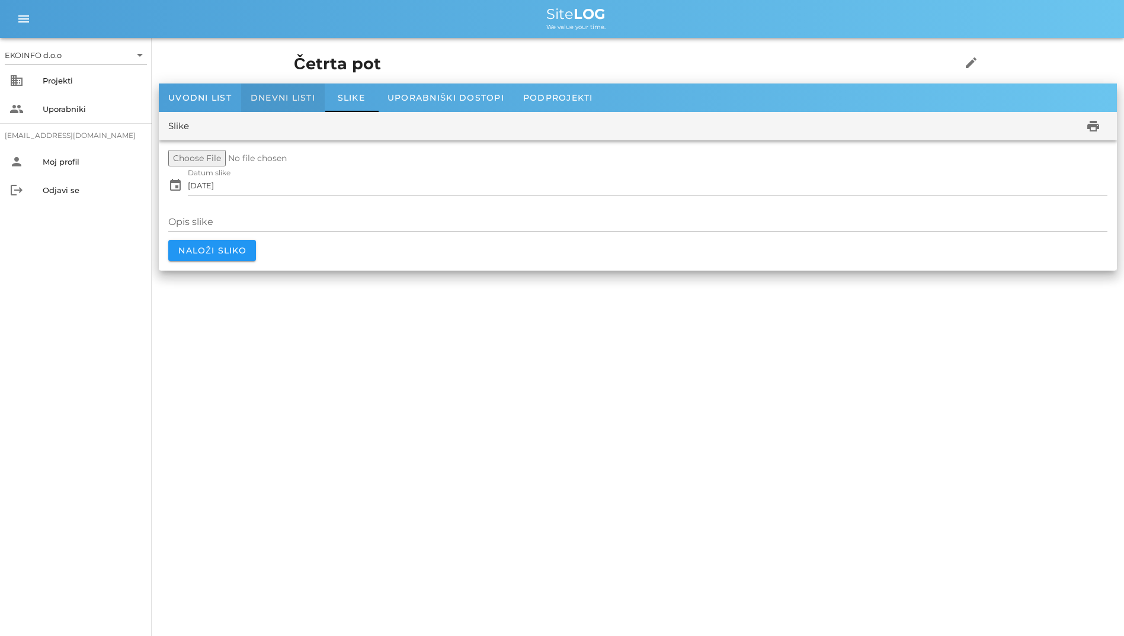
click at [284, 97] on span "Dnevni listi" at bounding box center [283, 97] width 65 height 11
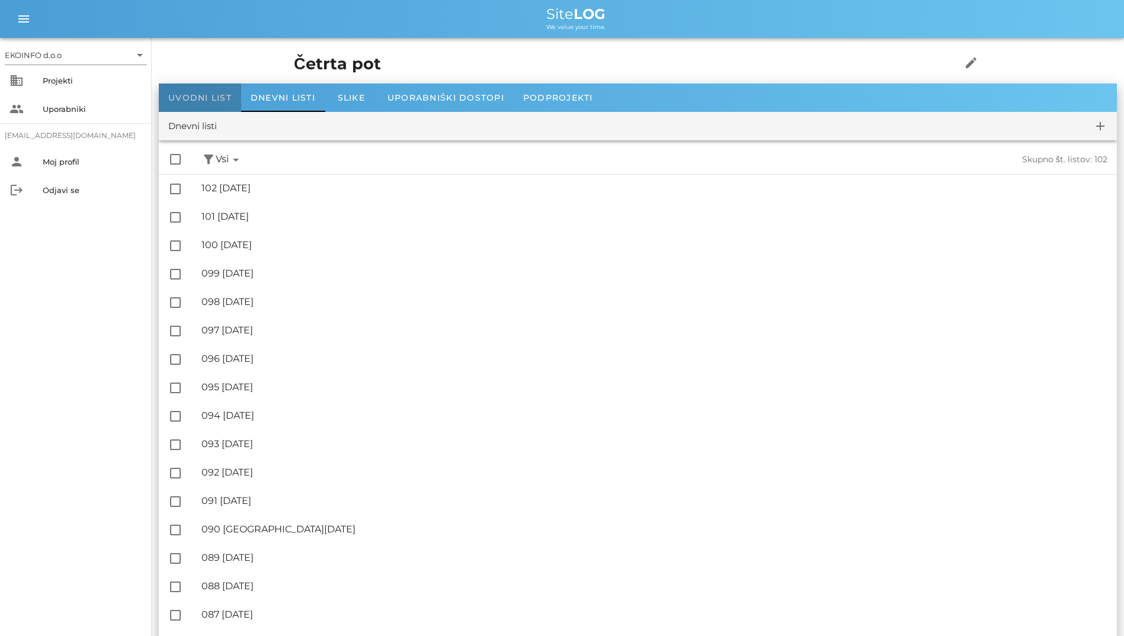
click at [196, 94] on span "Uvodni list" at bounding box center [199, 97] width 63 height 11
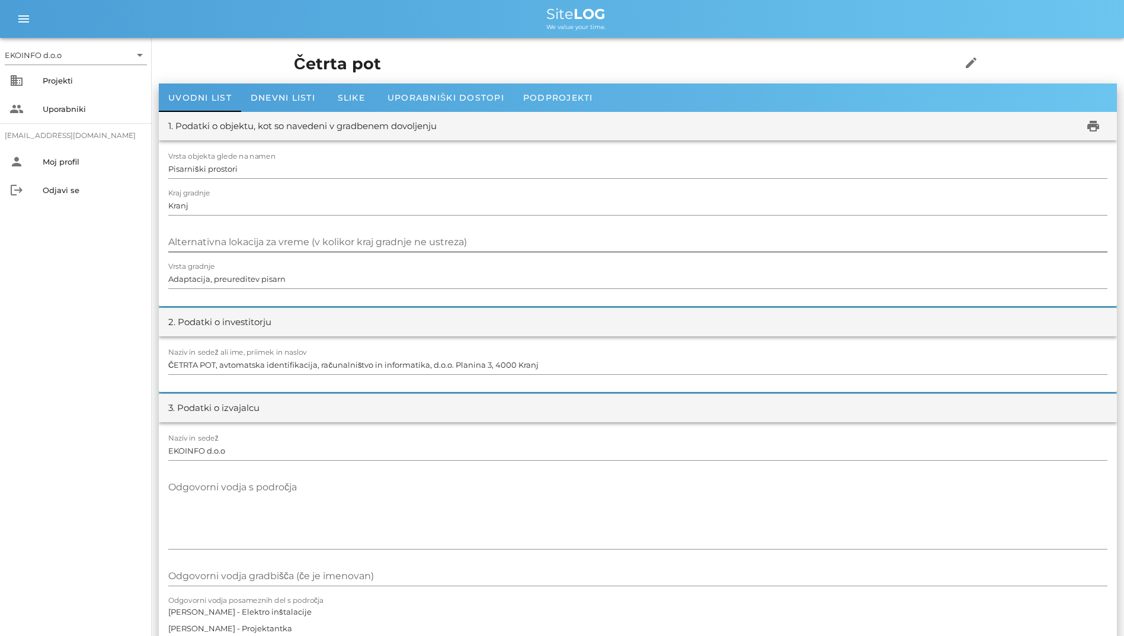
drag, startPoint x: 512, startPoint y: 486, endPoint x: 171, endPoint y: 225, distance: 429.8
drag, startPoint x: 171, startPoint y: 225, endPoint x: 416, endPoint y: 179, distance: 250.1
click at [416, 179] on div at bounding box center [637, 182] width 939 height 8
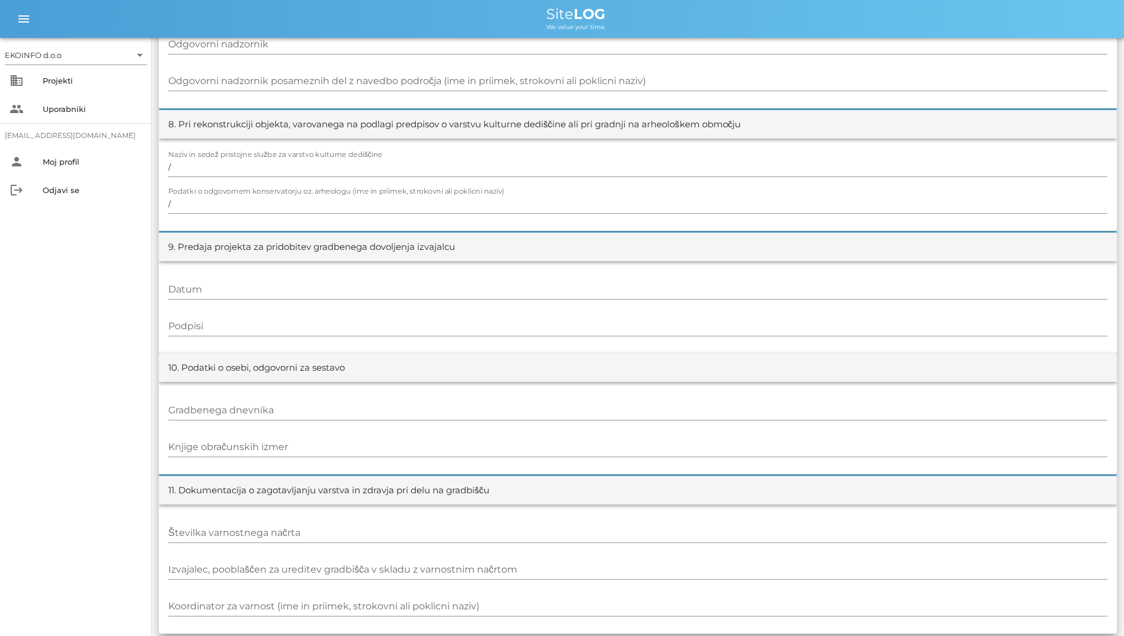
scroll to position [1095, 0]
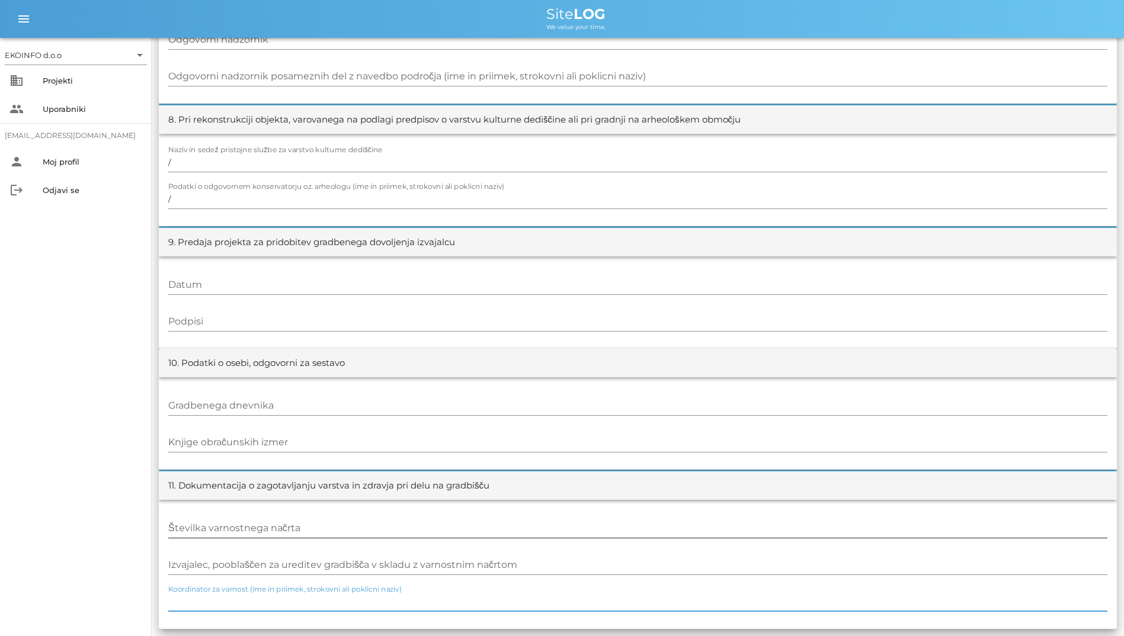
drag, startPoint x: 486, startPoint y: 606, endPoint x: 202, endPoint y: 539, distance: 291.5
click at [202, 539] on div "Številka varnostnega načrta Izvajalec, pooblaščen za ureditev gradbišča v sklad…" at bounding box center [638, 564] width 958 height 129
click at [175, 592] on label "Koordinator za varnost (ime in priimek, strokovni ali poklicni naziv)" at bounding box center [284, 589] width 233 height 9
click at [175, 592] on input "Koordinator za varnost (ime in priimek, strokovni ali poklicni naziv)" at bounding box center [637, 601] width 939 height 19
drag, startPoint x: 404, startPoint y: 592, endPoint x: 222, endPoint y: 556, distance: 186.0
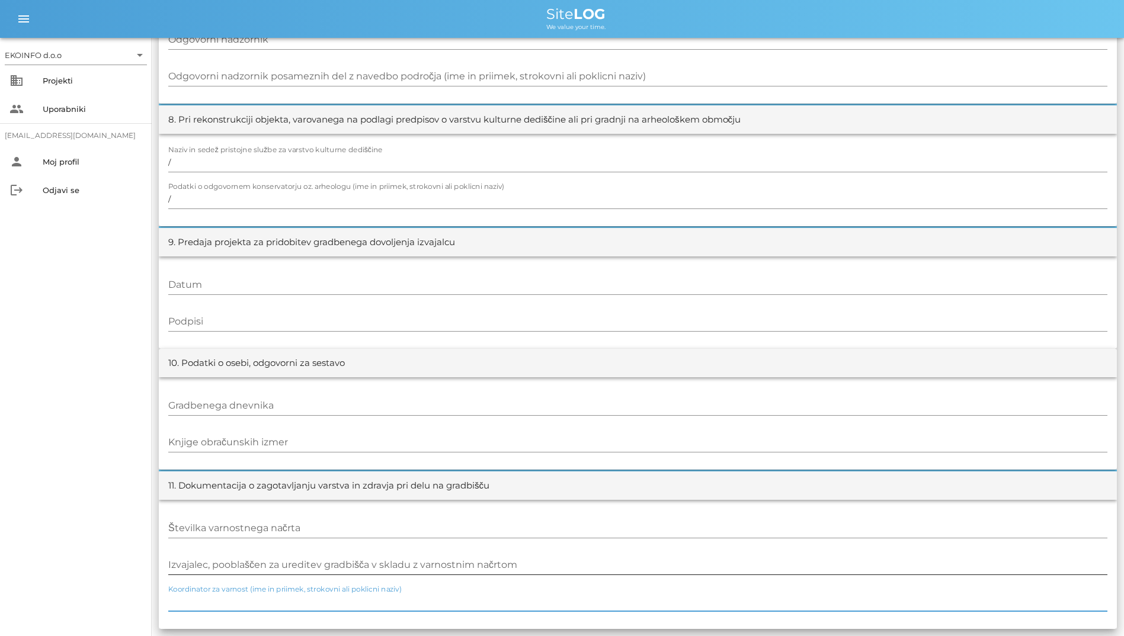
click at [222, 554] on div "Številka varnostnega načrta Izvajalec, pooblaščen za ureditev gradbišča v sklad…" at bounding box center [638, 564] width 958 height 129
drag, startPoint x: 405, startPoint y: 594, endPoint x: 255, endPoint y: 456, distance: 203.7
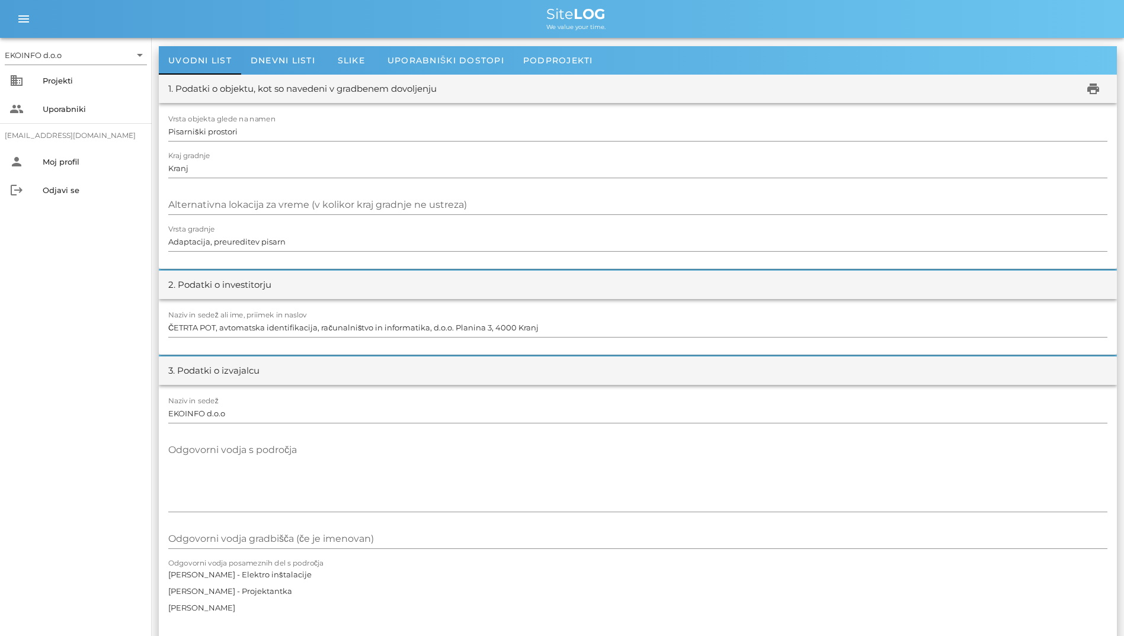
scroll to position [0, 0]
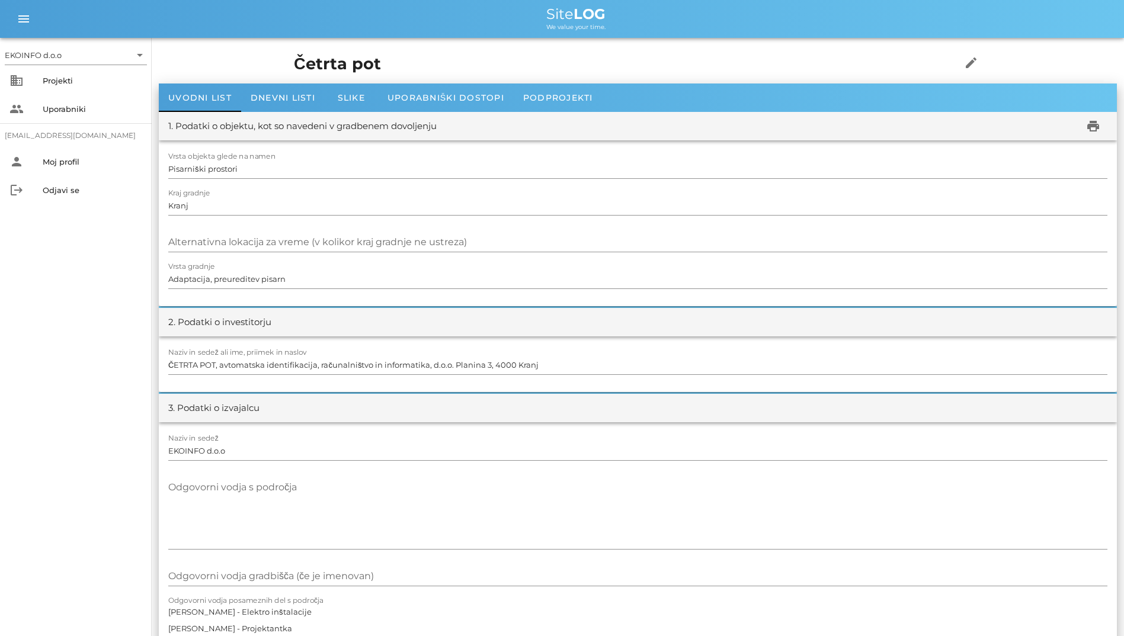
drag, startPoint x: 514, startPoint y: 486, endPoint x: 297, endPoint y: 404, distance: 231.9
click at [211, 202] on input "Kranj" at bounding box center [637, 205] width 939 height 19
drag, startPoint x: 195, startPoint y: 169, endPoint x: 205, endPoint y: 173, distance: 10.1
click at [205, 173] on input "Pisarniški prostori" at bounding box center [637, 168] width 939 height 19
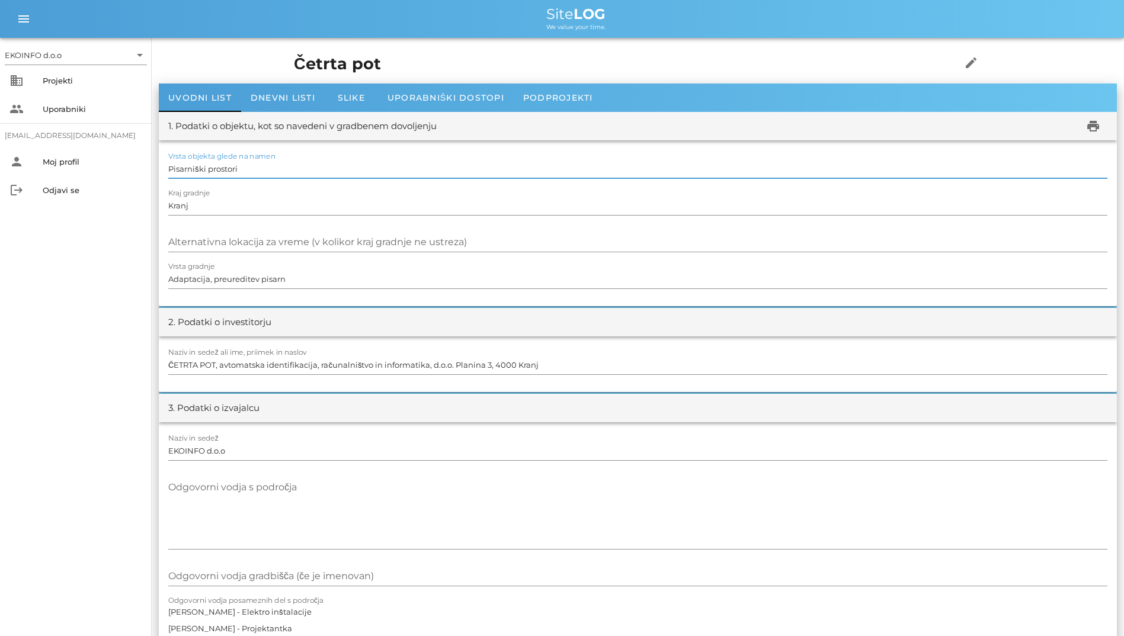
click at [182, 169] on input "Pisarniški prostori" at bounding box center [637, 168] width 939 height 19
drag, startPoint x: 173, startPoint y: 156, endPoint x: 217, endPoint y: 164, distance: 44.6
click at [217, 164] on div "Vrsta objekta glede na namen Pisarniški prostori" at bounding box center [637, 168] width 939 height 19
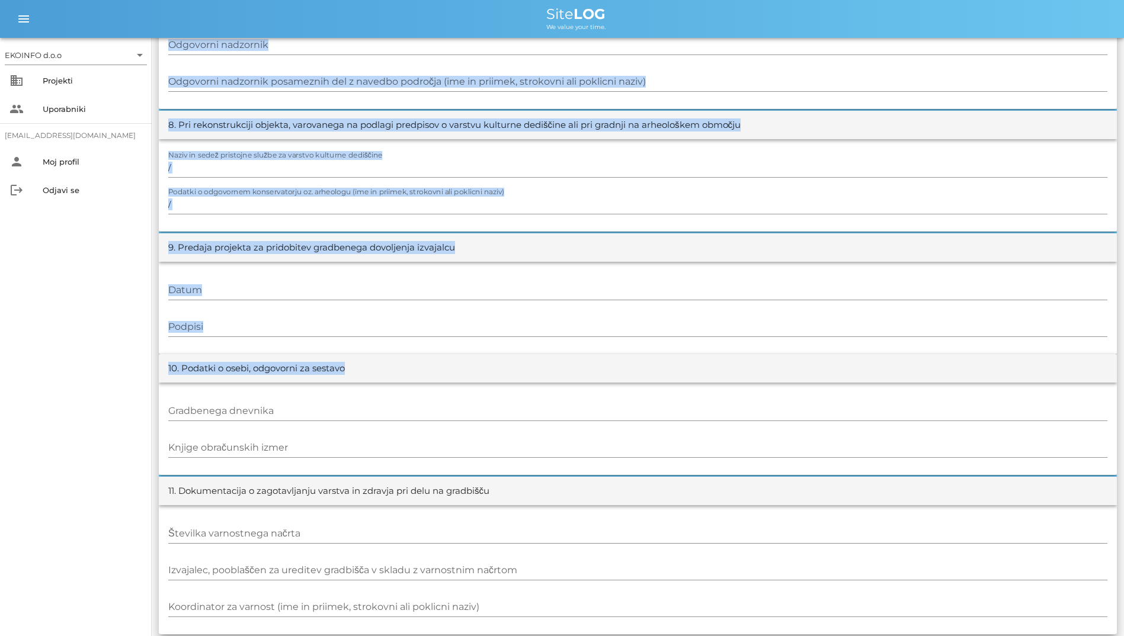
scroll to position [1095, 0]
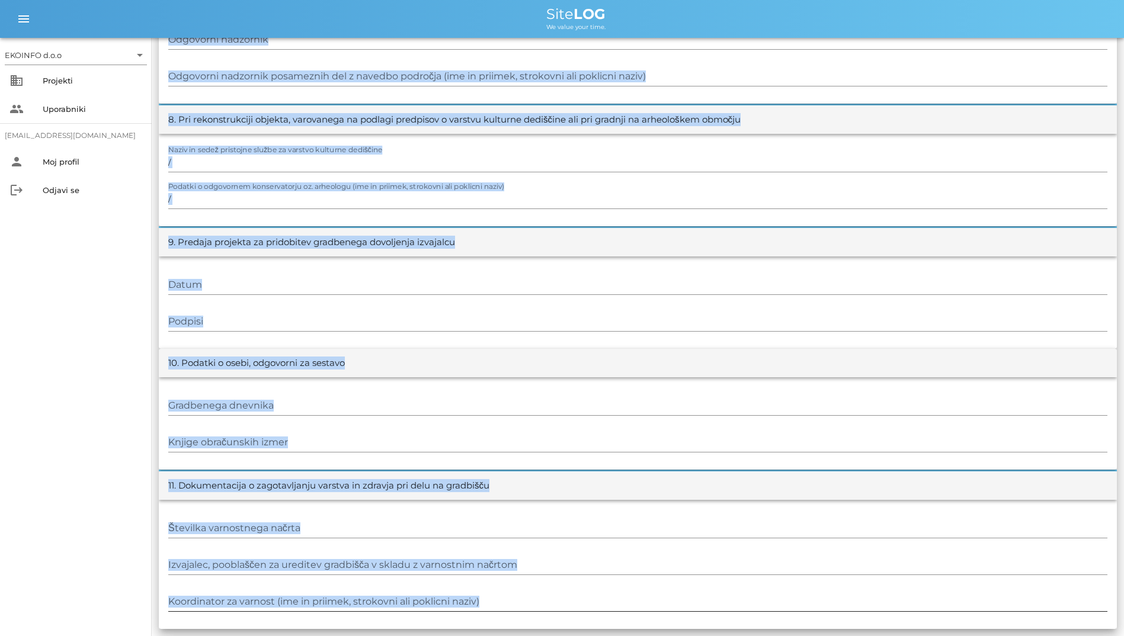
drag, startPoint x: 168, startPoint y: 126, endPoint x: 450, endPoint y: 615, distance: 564.4
click at [319, 482] on div "11. Dokumentacija o zagotavljanju varstva in zdravja pri delu na gradbišču" at bounding box center [328, 486] width 321 height 14
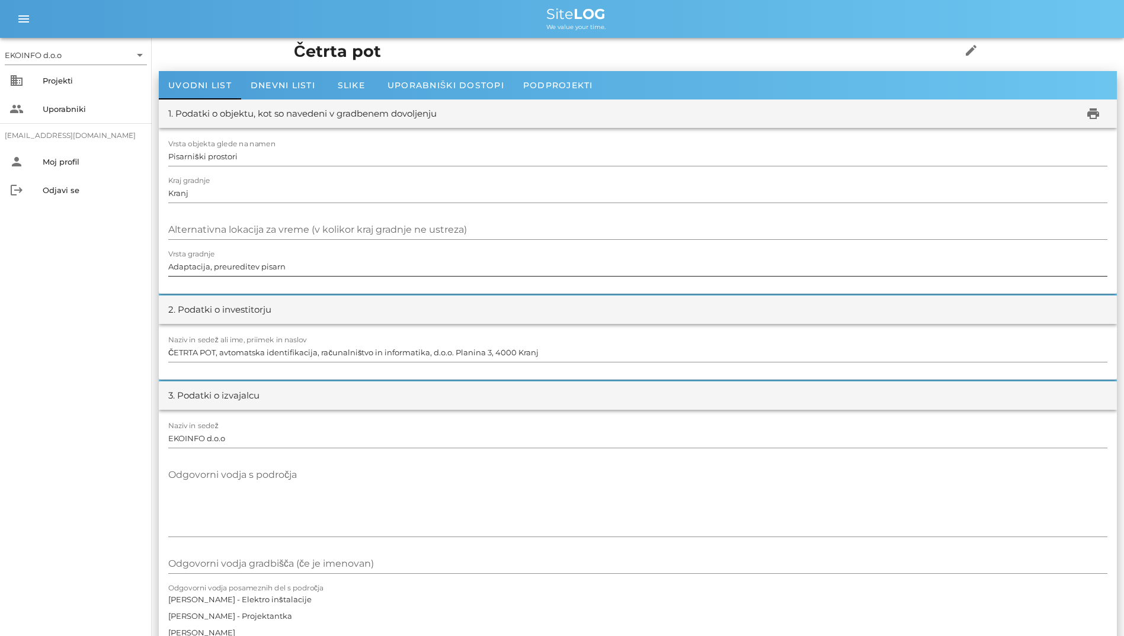
scroll to position [0, 0]
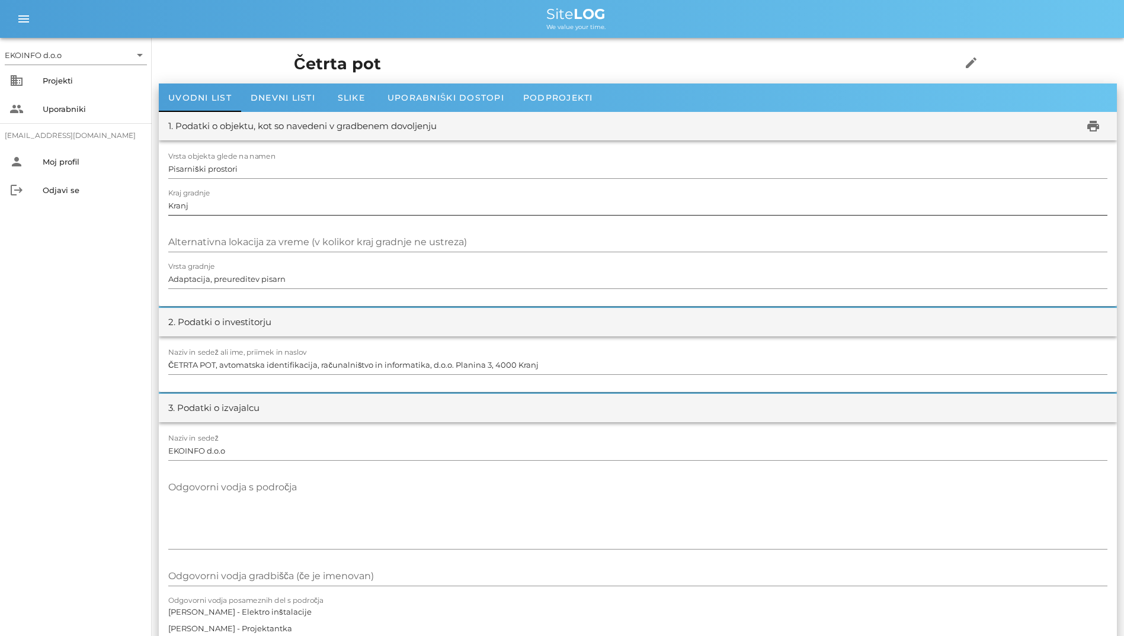
click at [307, 206] on input "Kranj" at bounding box center [637, 205] width 939 height 19
click at [271, 244] on input "Alternativna lokacija za vreme (v kolikor kraj gradnje ne ustreza)" at bounding box center [637, 242] width 939 height 19
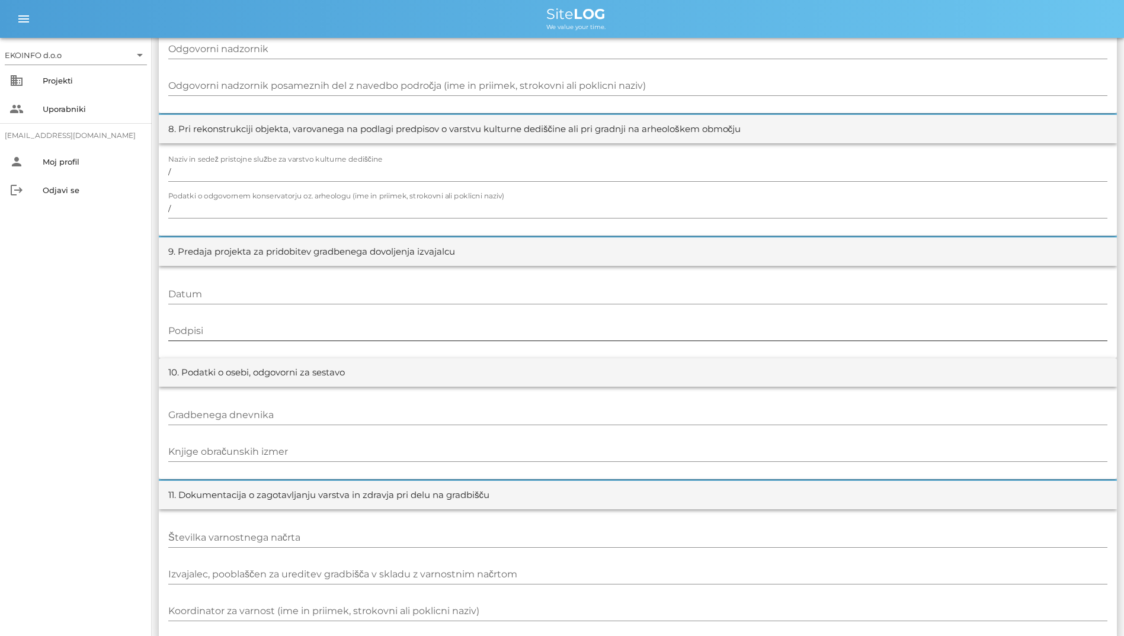
scroll to position [1095, 0]
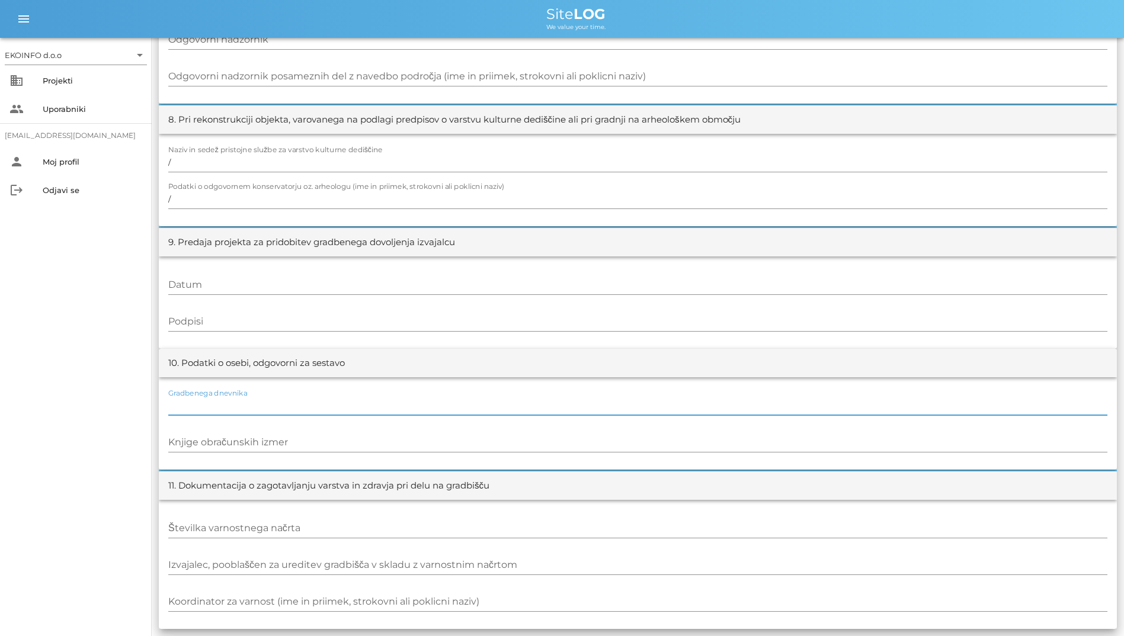
click at [313, 399] on input "Gradbenega dnevnika" at bounding box center [637, 405] width 939 height 19
click at [301, 442] on input "Knjige obračunskih izmer" at bounding box center [637, 442] width 939 height 19
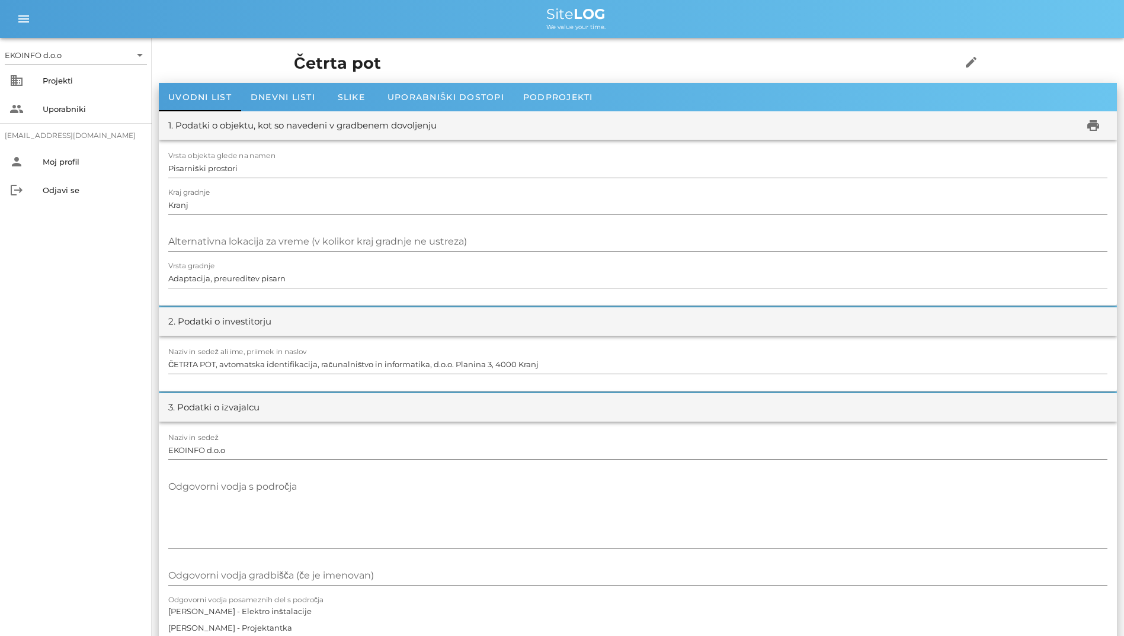
scroll to position [0, 0]
click at [354, 203] on input "Kranj" at bounding box center [637, 205] width 939 height 19
click at [368, 231] on div "Alternativna lokacija za vreme (v kolikor kraj gradnje ne ustreza)" at bounding box center [637, 243] width 939 height 34
click at [371, 240] on div "Alternativna lokacija za vreme (v kolikor kraj gradnje ne ustreza)" at bounding box center [637, 242] width 939 height 19
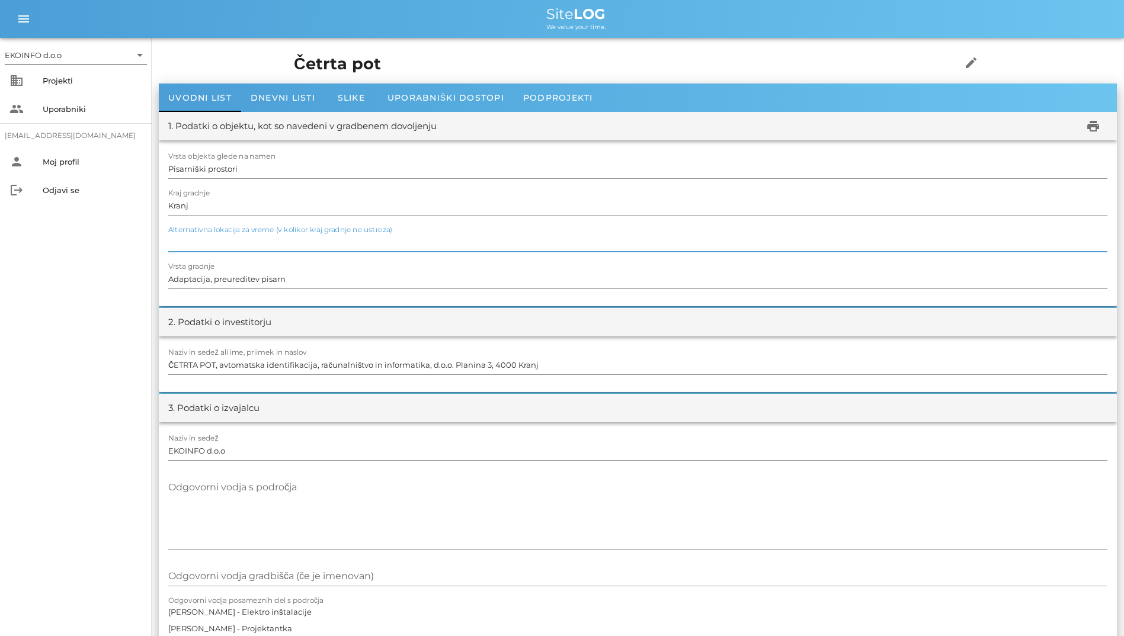
click at [84, 64] on div "EKOINFO d.o.o arrow_drop_down" at bounding box center [76, 55] width 142 height 19
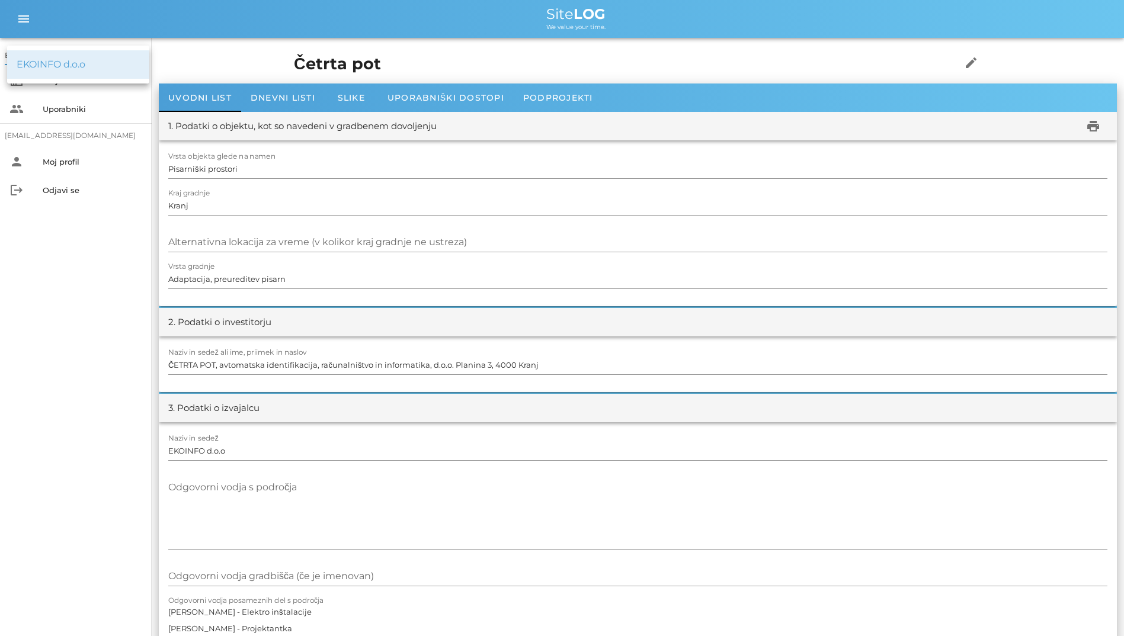
click at [110, 68] on div "EKOINFO d.o.o" at bounding box center [78, 64] width 123 height 11
click at [300, 94] on span "Dnevni listi" at bounding box center [283, 97] width 65 height 11
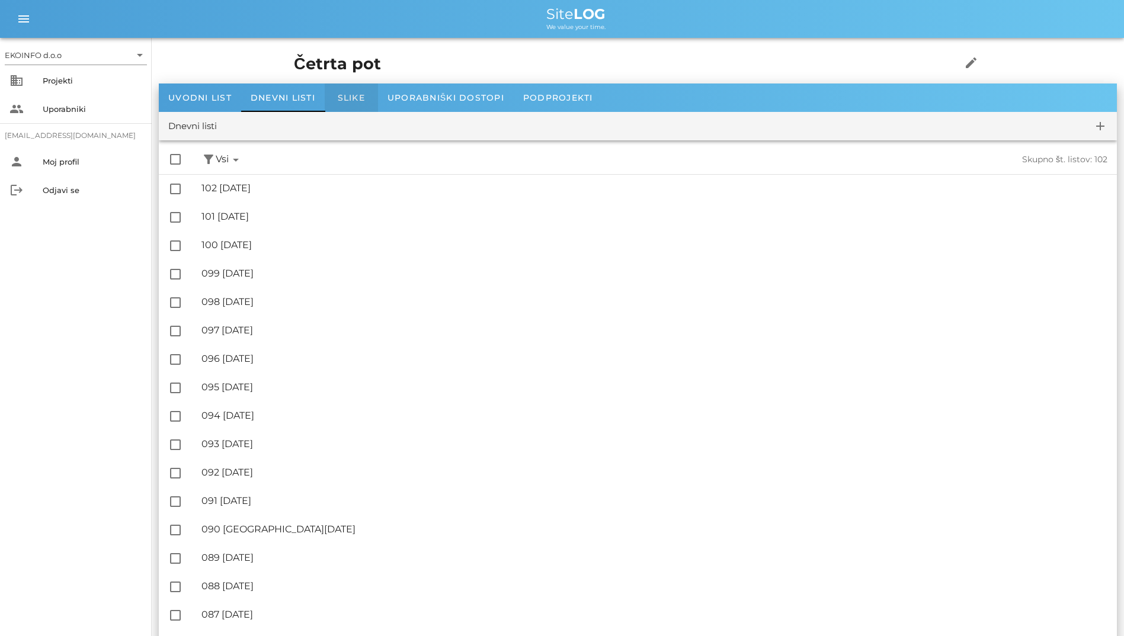
click at [354, 99] on span "Slike" at bounding box center [351, 97] width 27 height 11
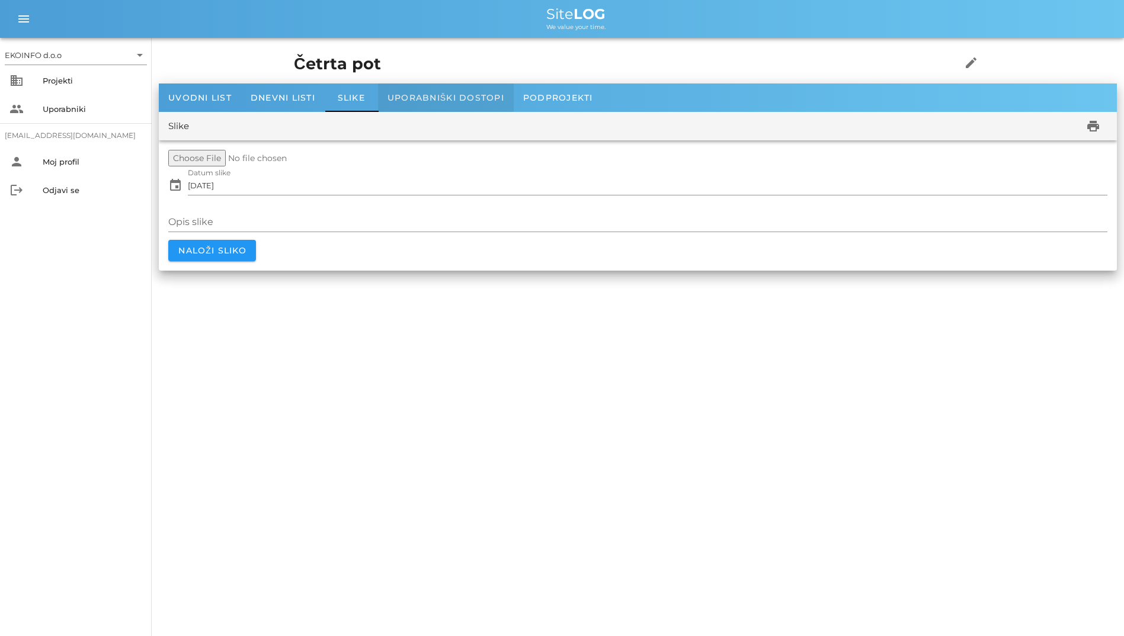
click at [397, 95] on span "Uporabniški dostopi" at bounding box center [445, 97] width 117 height 11
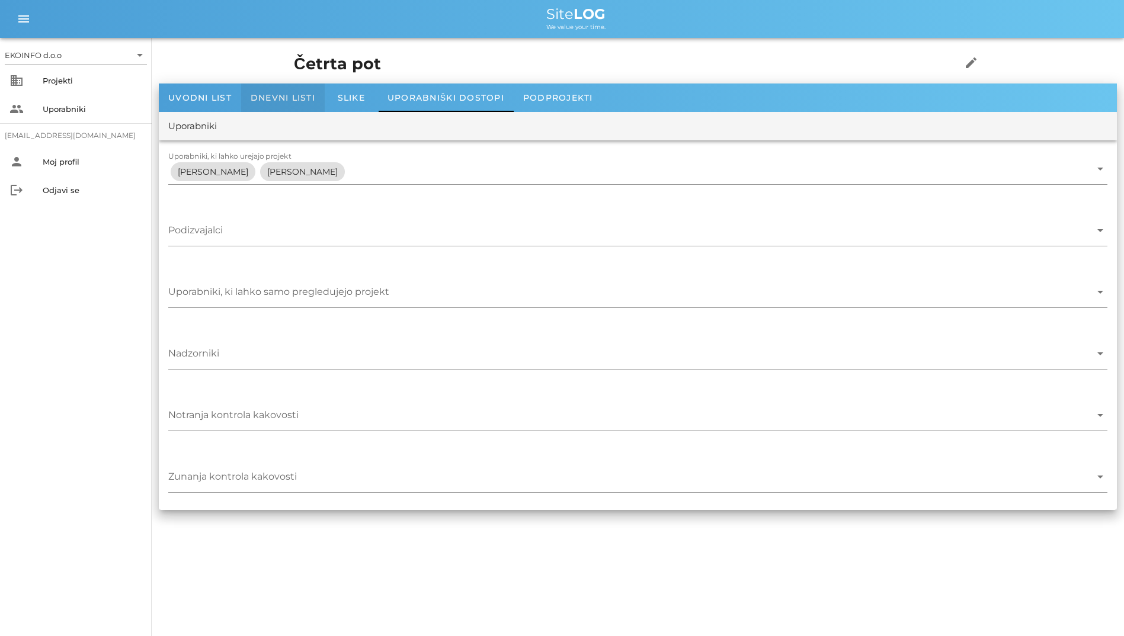
click at [251, 100] on span "Dnevni listi" at bounding box center [283, 97] width 65 height 11
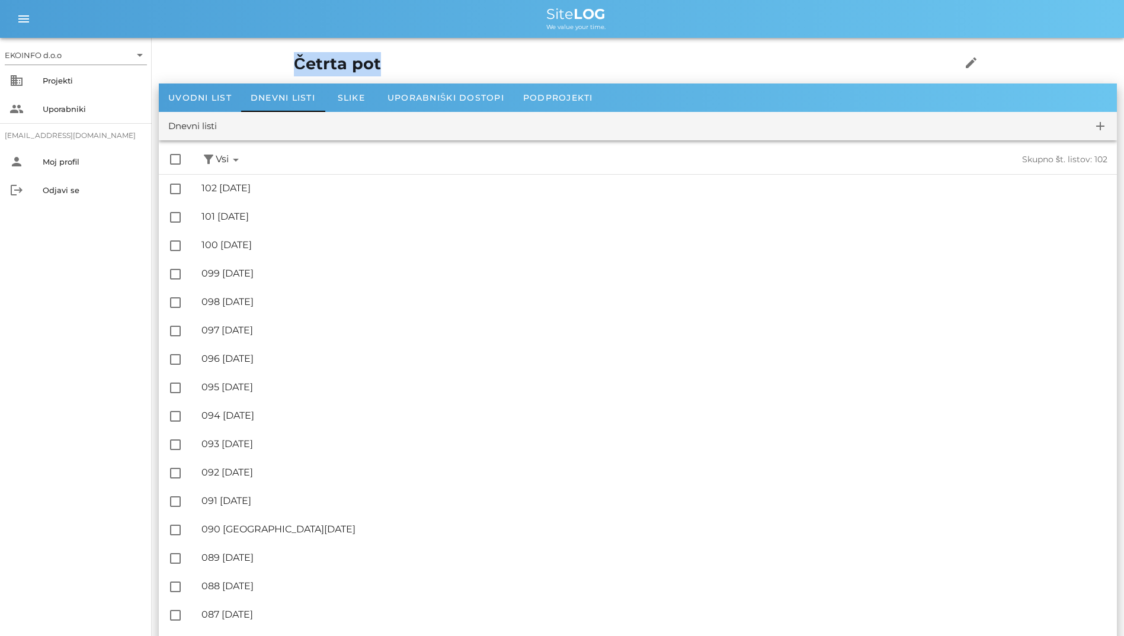
drag, startPoint x: 171, startPoint y: 60, endPoint x: 259, endPoint y: 63, distance: 88.9
click at [294, 63] on h1 "Četrta pot" at bounding box center [609, 64] width 630 height 24
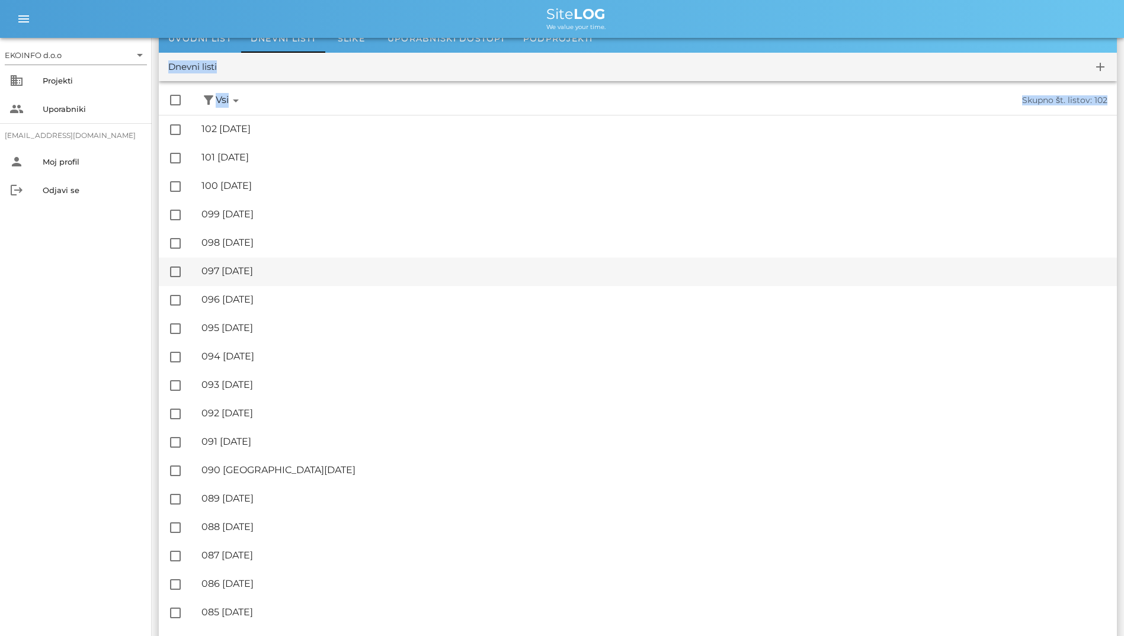
drag, startPoint x: 161, startPoint y: 69, endPoint x: 245, endPoint y: 274, distance: 221.0
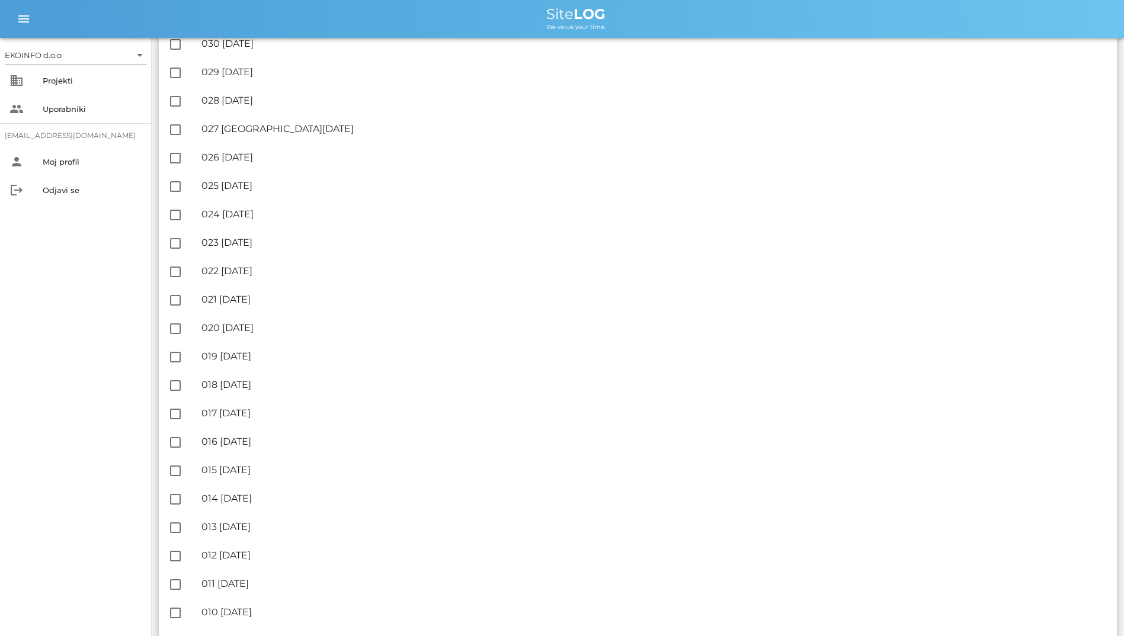
scroll to position [2450, 0]
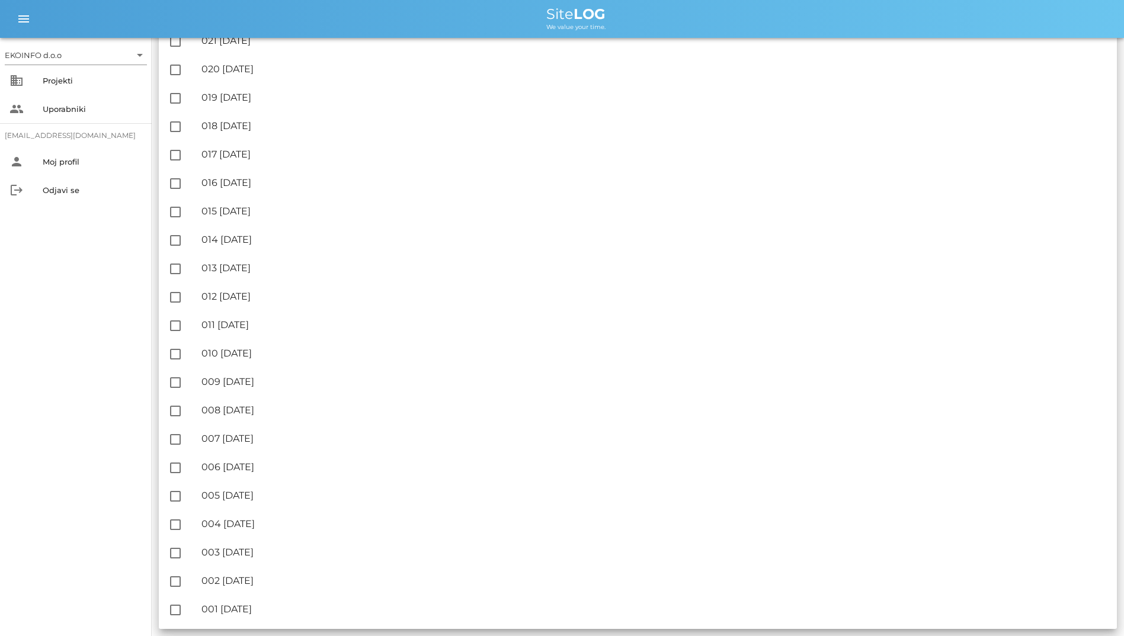
drag, startPoint x: 163, startPoint y: 124, endPoint x: 294, endPoint y: 284, distance: 206.3
click at [88, 300] on div "EKOINFO d.o.o arrow_drop_down business Projekti people Uporabniki [EMAIL_ADDRES…" at bounding box center [76, 337] width 152 height 598
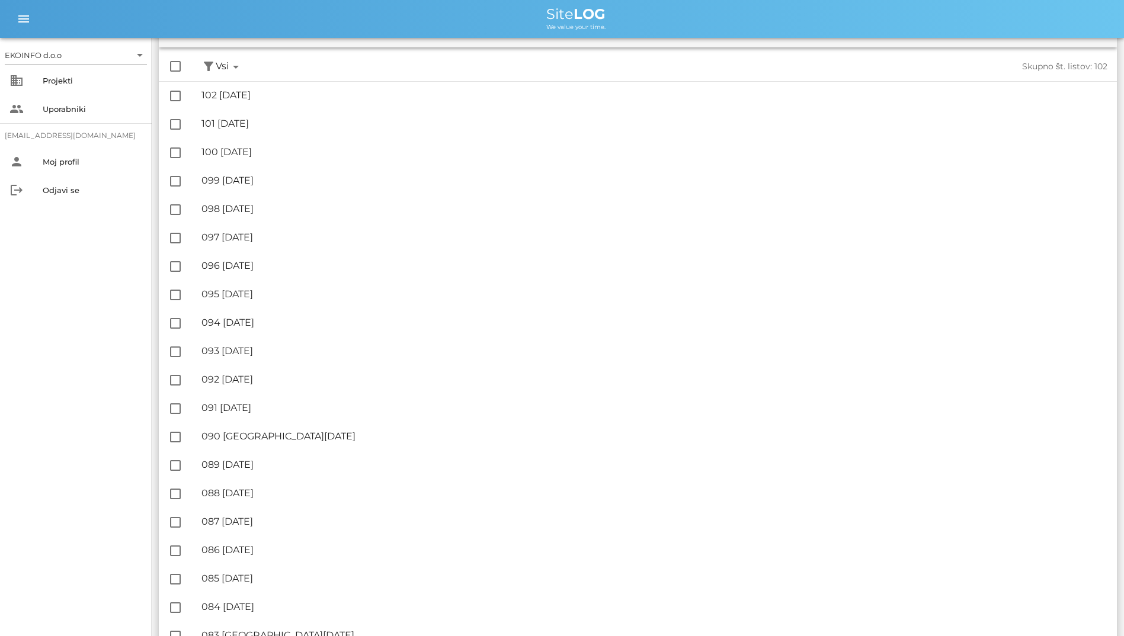
scroll to position [95, 0]
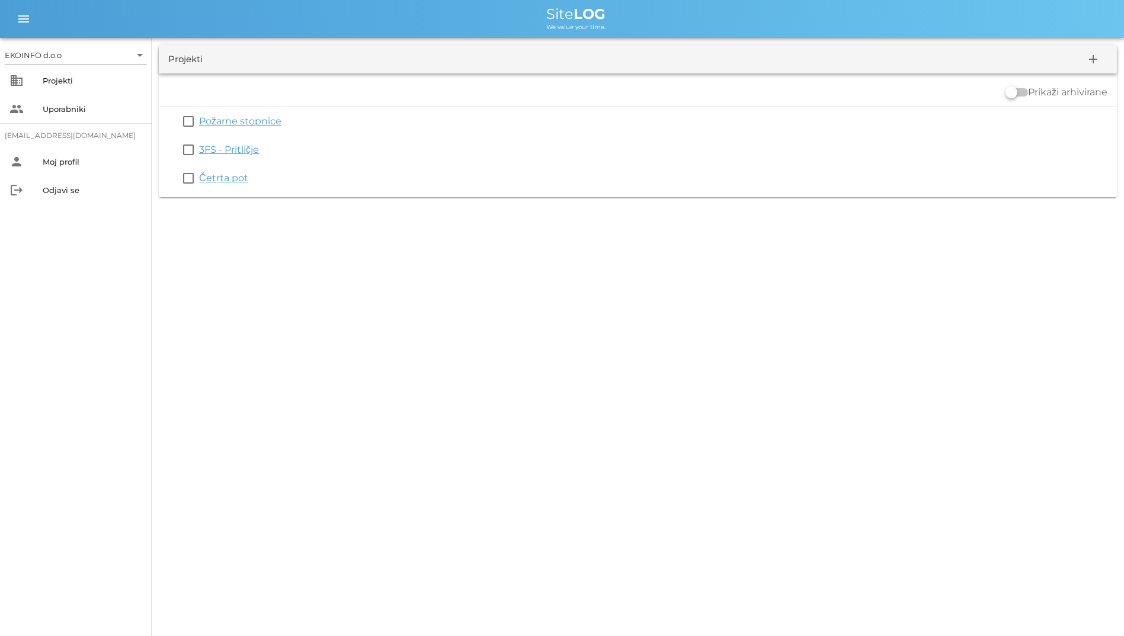
click link "Požarne stopnice" at bounding box center [240, 121] width 82 height 11
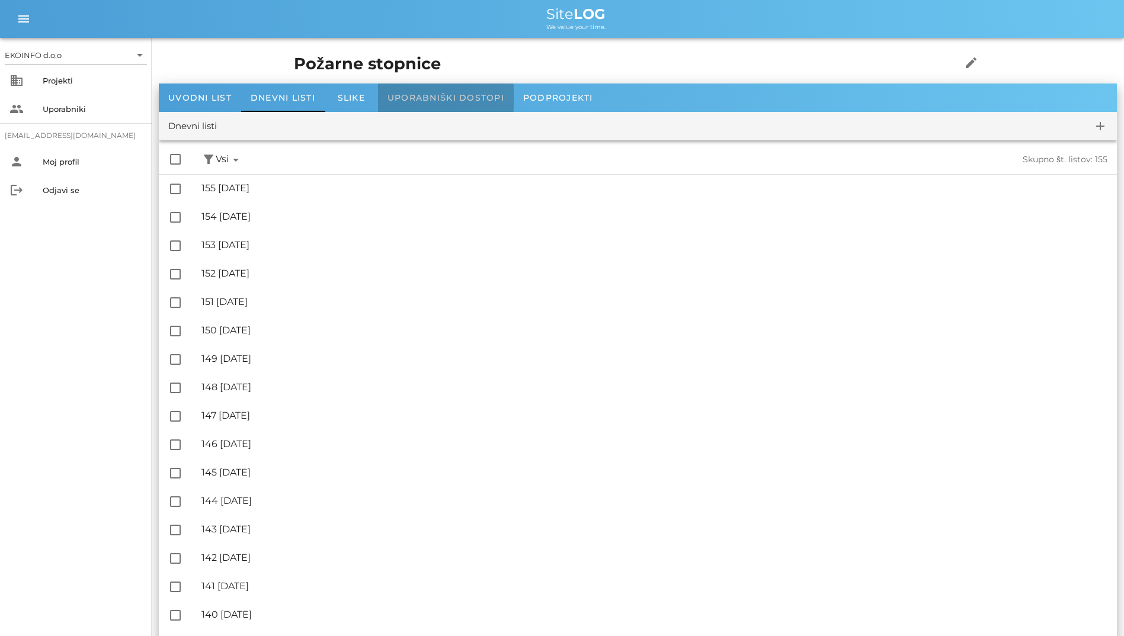
click at [449, 88] on div "Uporabniški dostopi" at bounding box center [446, 98] width 136 height 28
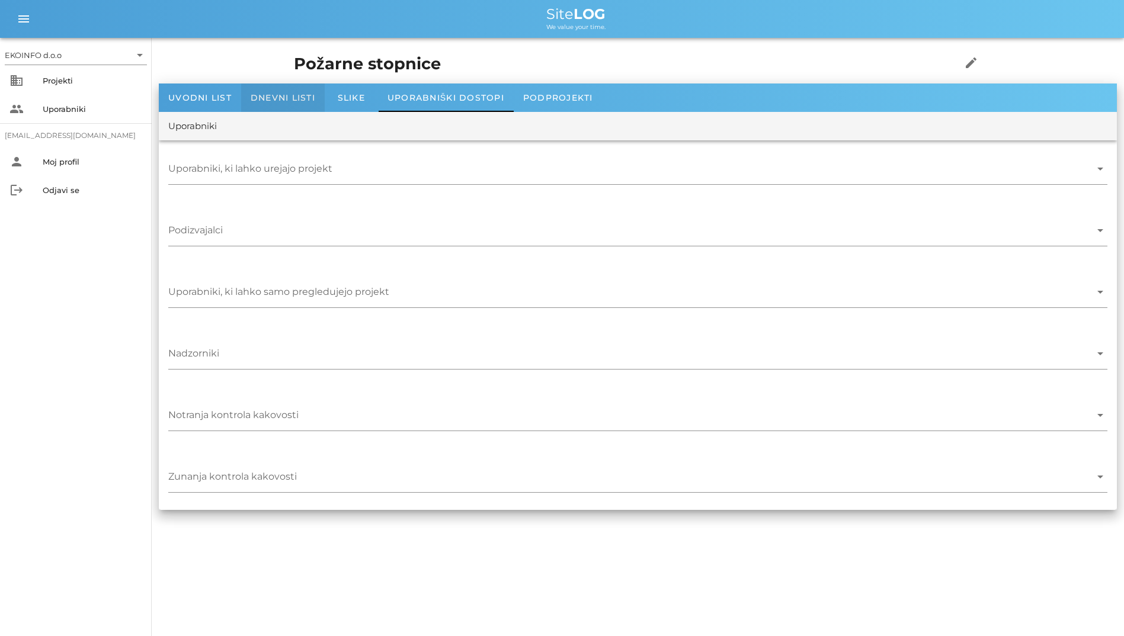
click at [309, 107] on div "Dnevni listi" at bounding box center [283, 98] width 84 height 28
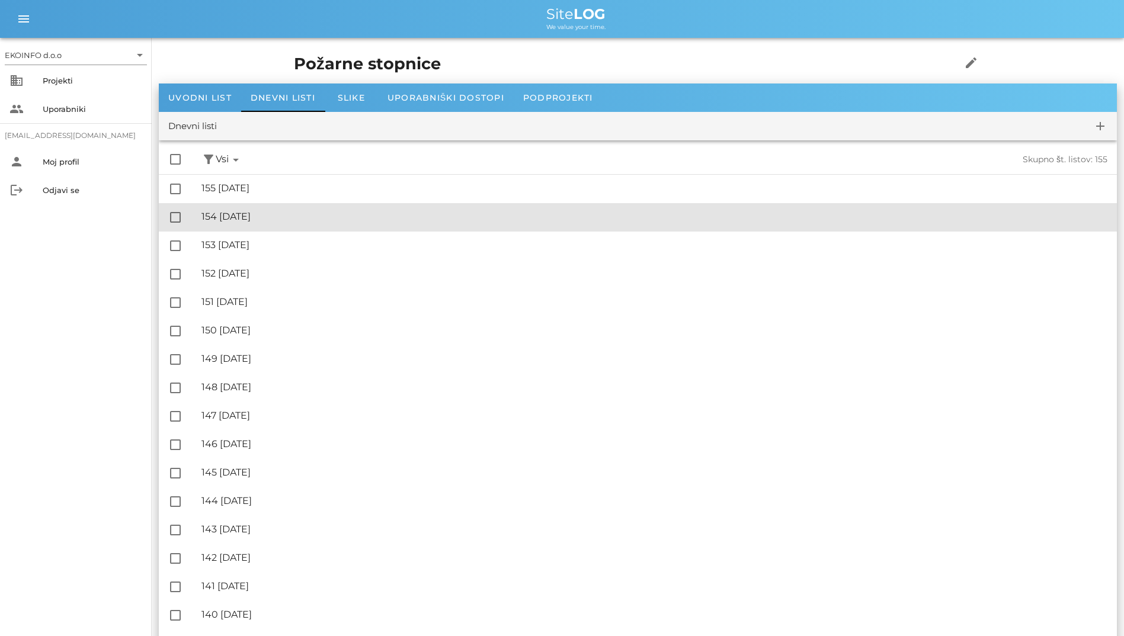
click at [303, 206] on div "🔏 154 petek, 19.09.2025 ✓ Podpisal: Nadzornik ✓ Podpisal: Sestavljalec ✓ Podpis…" at bounding box center [654, 217] width 906 height 27
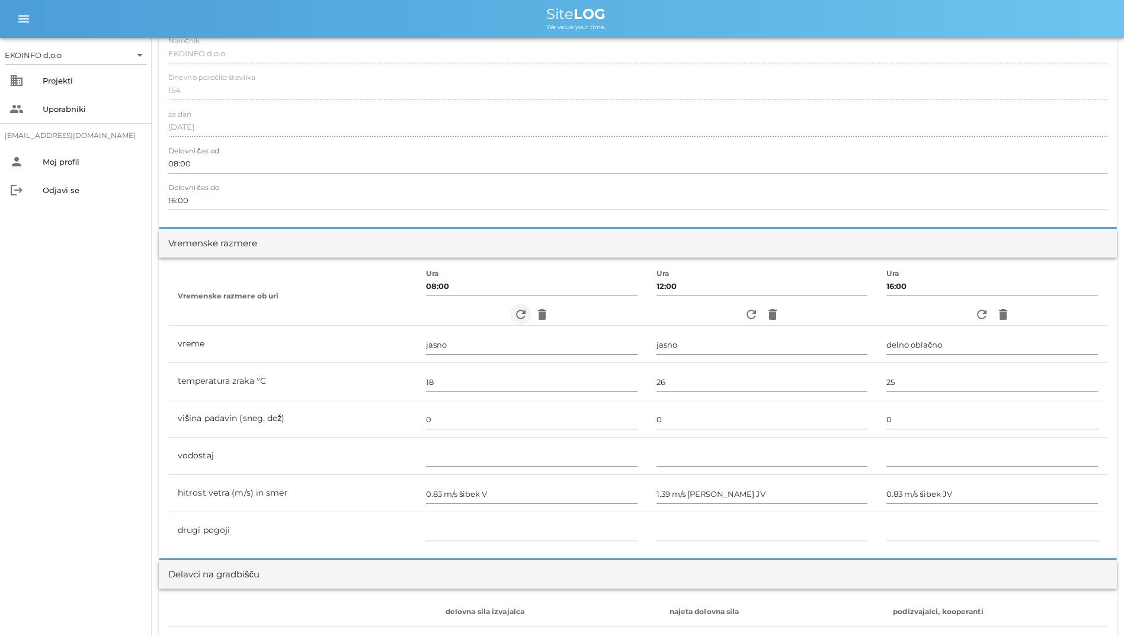
scroll to position [172, 0]
click at [514, 320] on icon "refresh" at bounding box center [521, 317] width 14 height 14
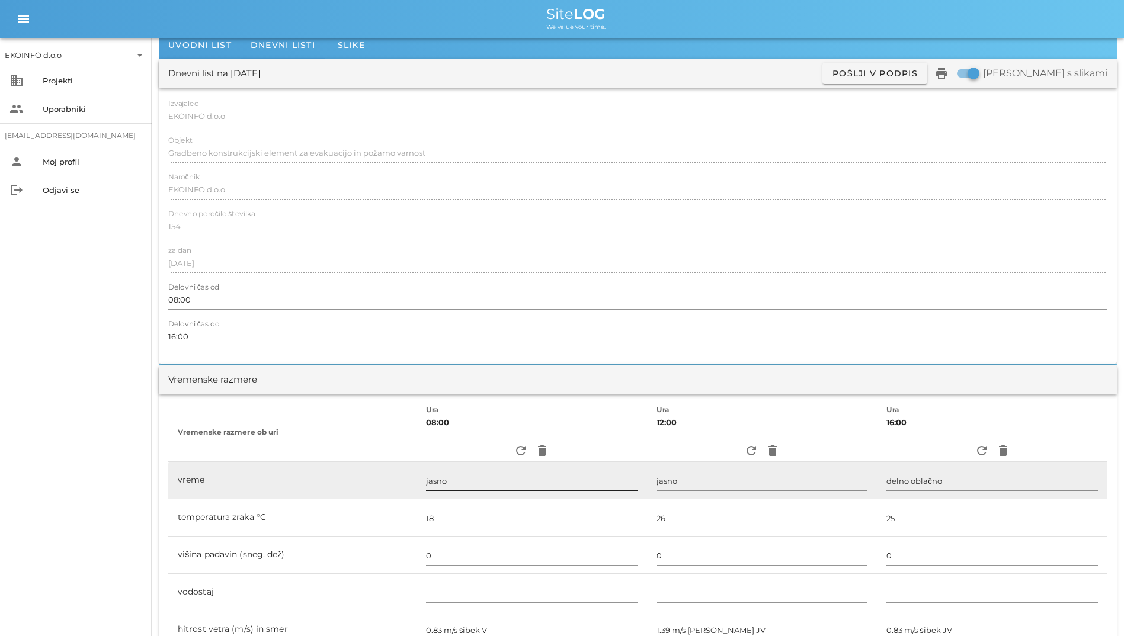
scroll to position [59, 0]
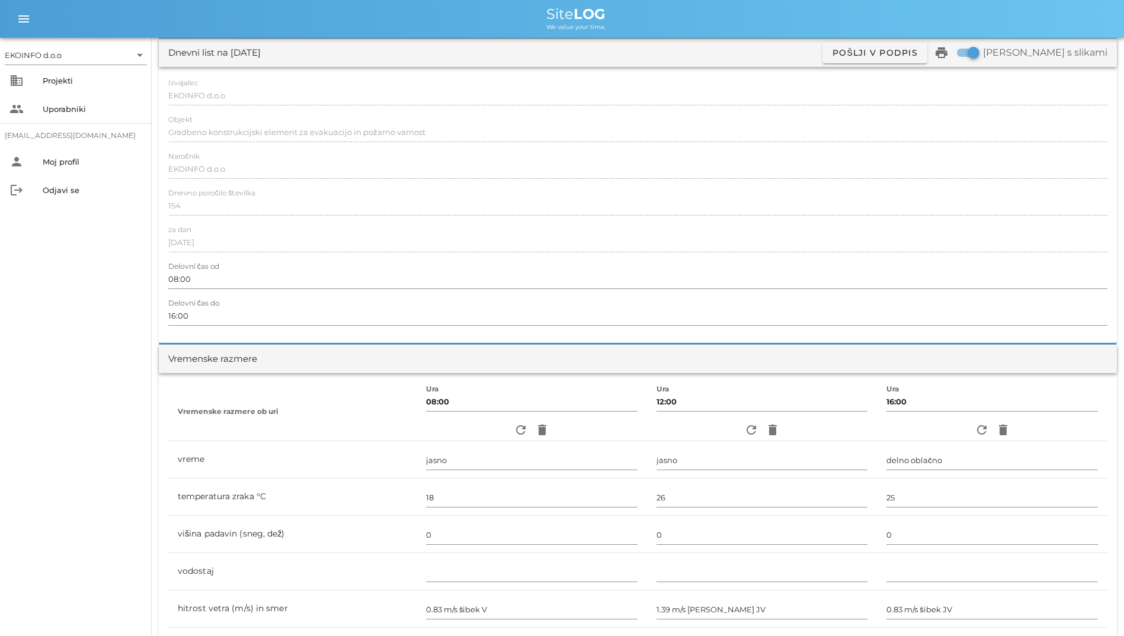
click at [499, 433] on div "refresh delete" at bounding box center [531, 429] width 211 height 21
click at [510, 429] on span "refresh" at bounding box center [520, 430] width 21 height 14
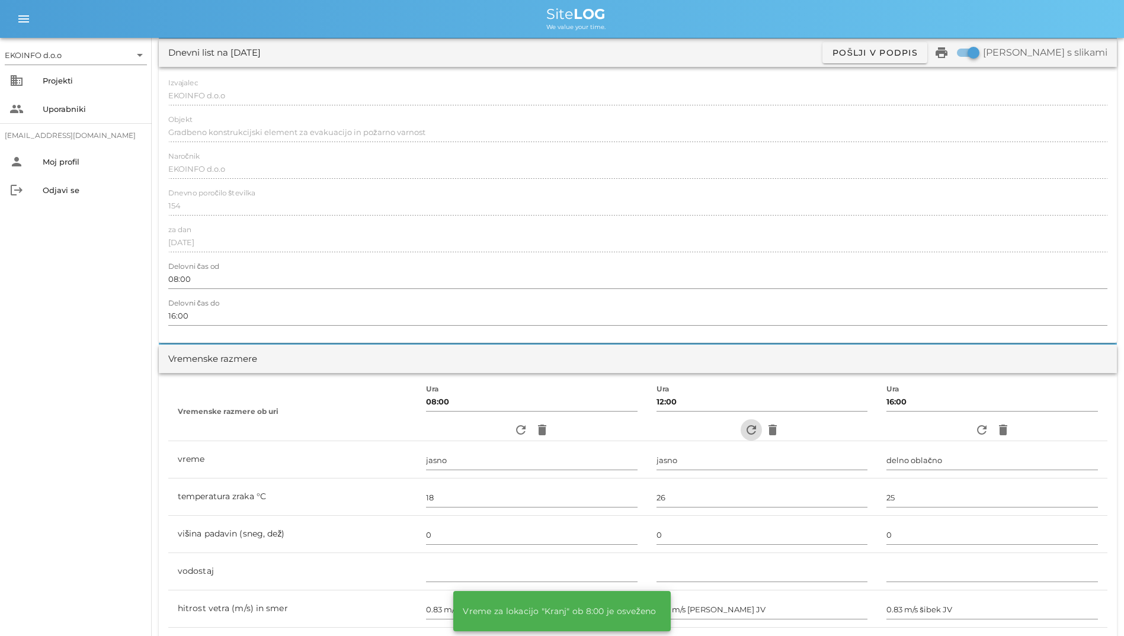
click at [744, 426] on icon "refresh" at bounding box center [751, 430] width 14 height 14
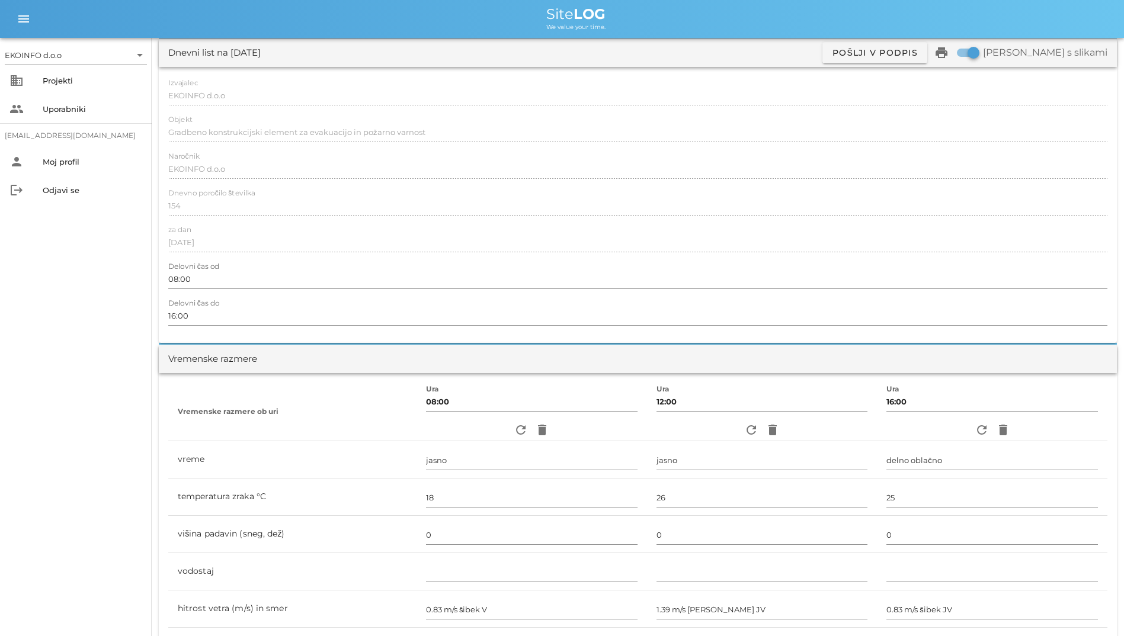
click at [970, 421] on div "refresh delete" at bounding box center [991, 429] width 211 height 21
click at [982, 430] on icon "refresh" at bounding box center [981, 430] width 14 height 14
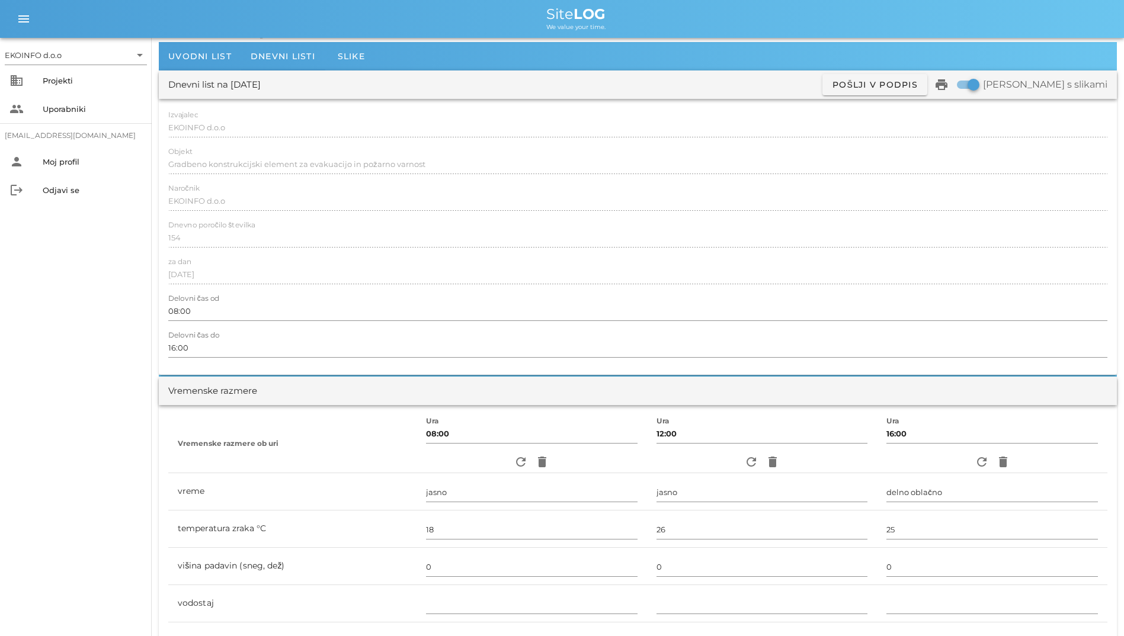
scroll to position [0, 0]
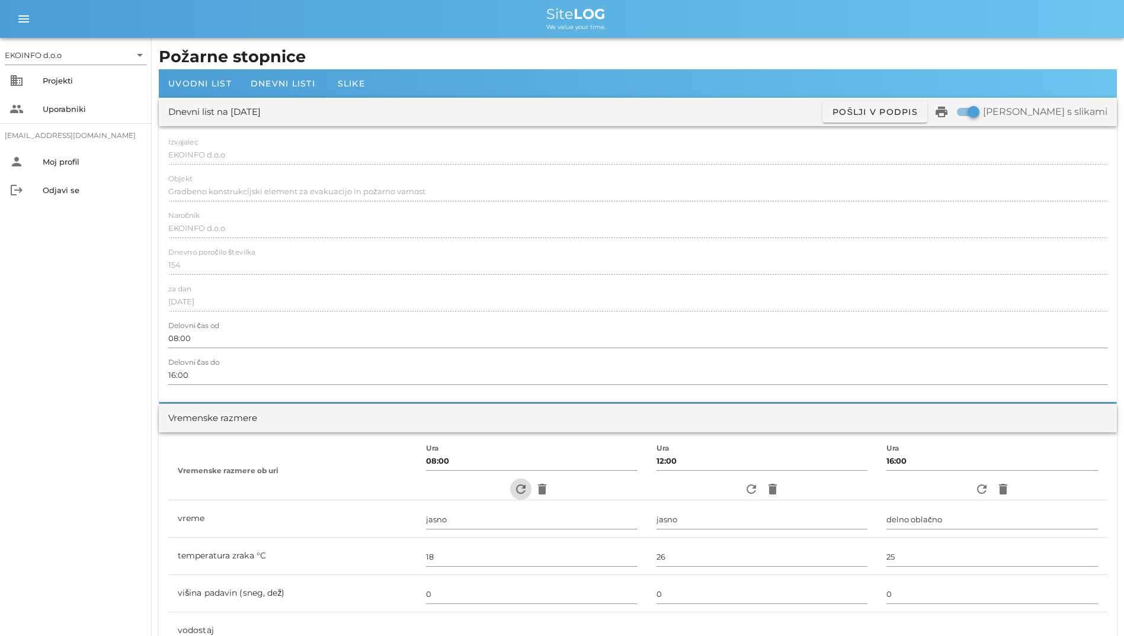
click at [514, 490] on icon "refresh" at bounding box center [521, 489] width 14 height 14
click at [475, 342] on input "08:00" at bounding box center [637, 338] width 939 height 19
click at [285, 88] on span "Dnevni listi" at bounding box center [283, 83] width 65 height 11
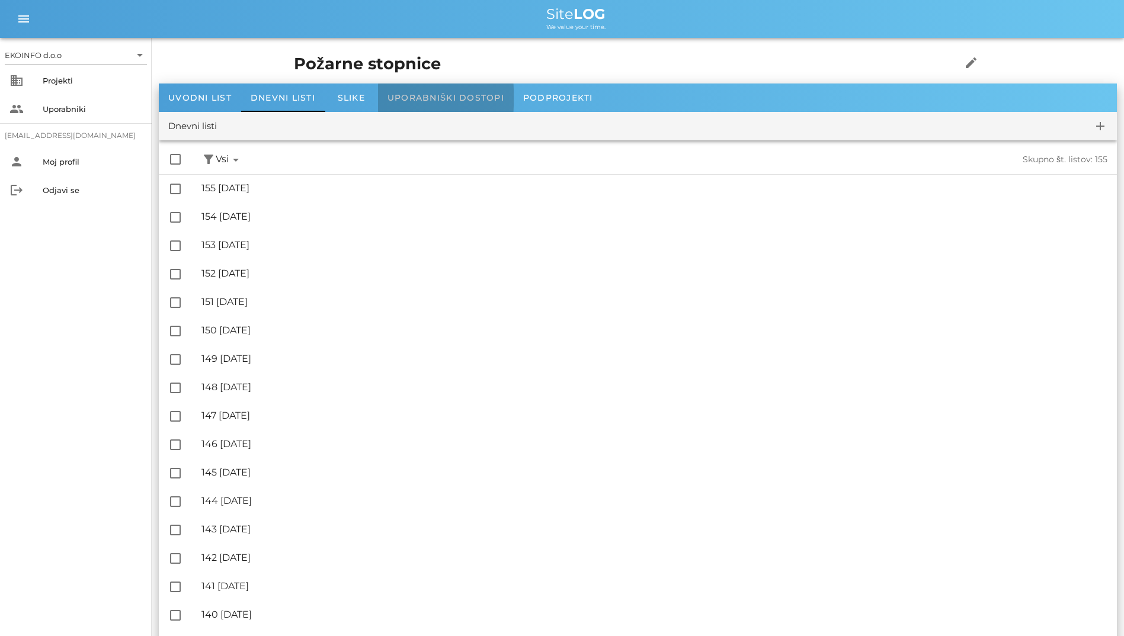
click at [438, 105] on div "Uporabniški dostopi" at bounding box center [446, 98] width 136 height 28
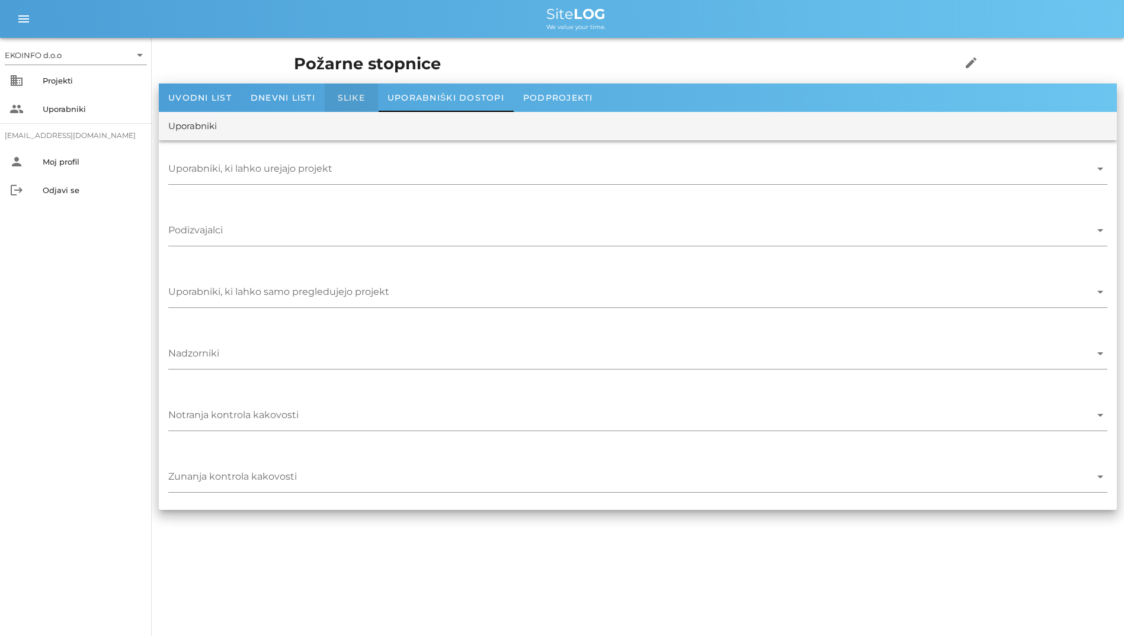
click at [341, 100] on span "Slike" at bounding box center [351, 97] width 27 height 11
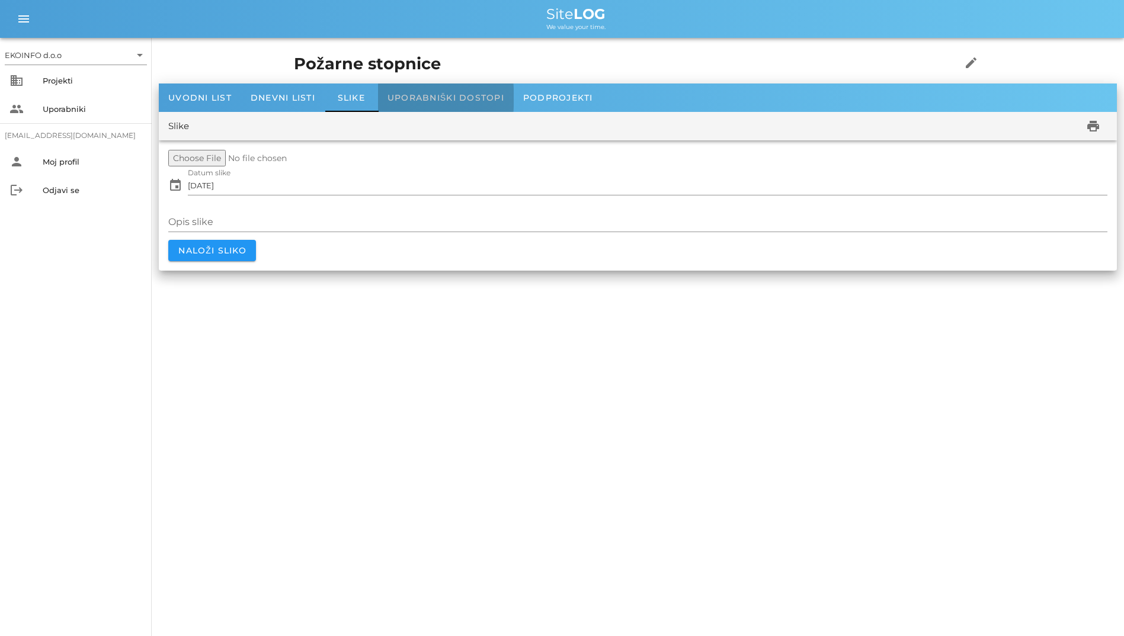
click at [416, 99] on span "Uporabniški dostopi" at bounding box center [445, 97] width 117 height 11
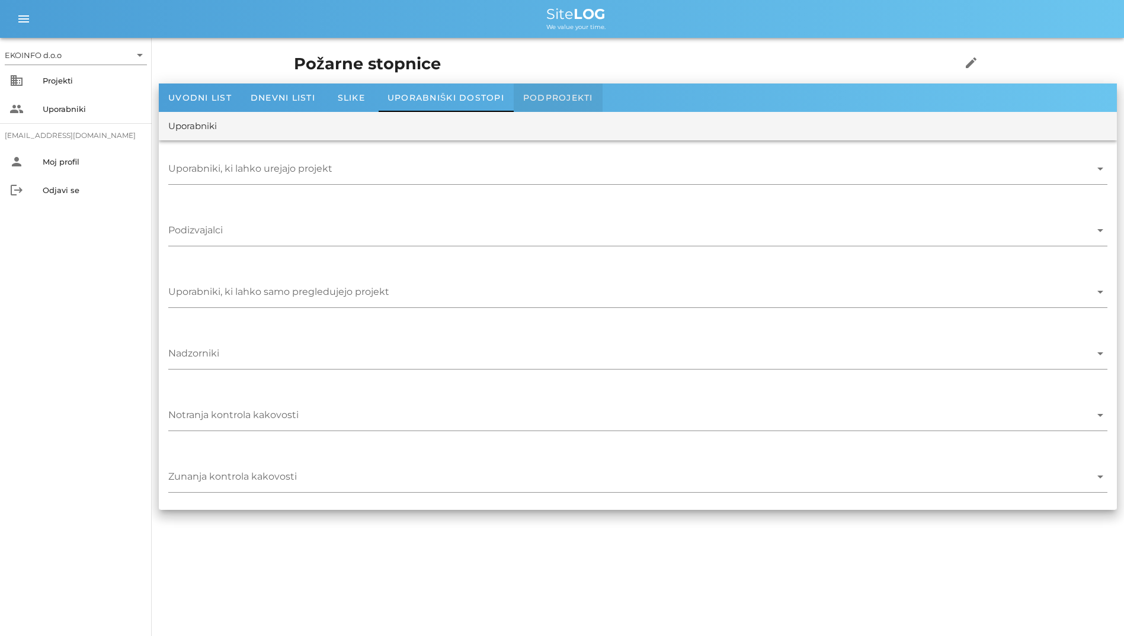
click at [554, 91] on div "Podprojekti" at bounding box center [558, 98] width 89 height 28
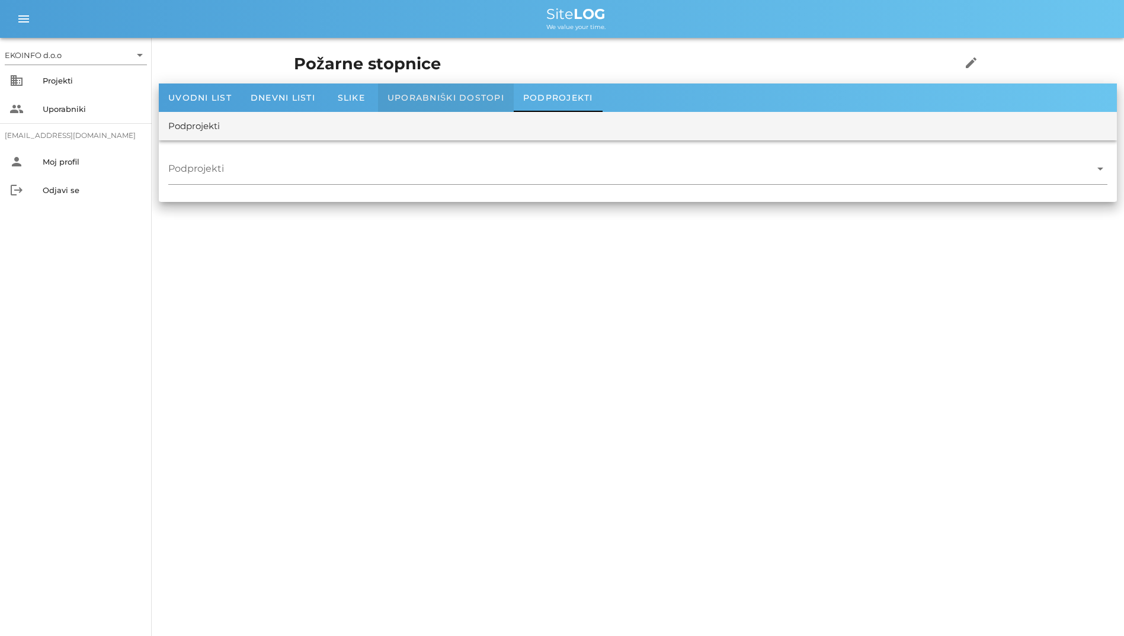
click at [449, 110] on div "Uporabniški dostopi" at bounding box center [446, 98] width 136 height 28
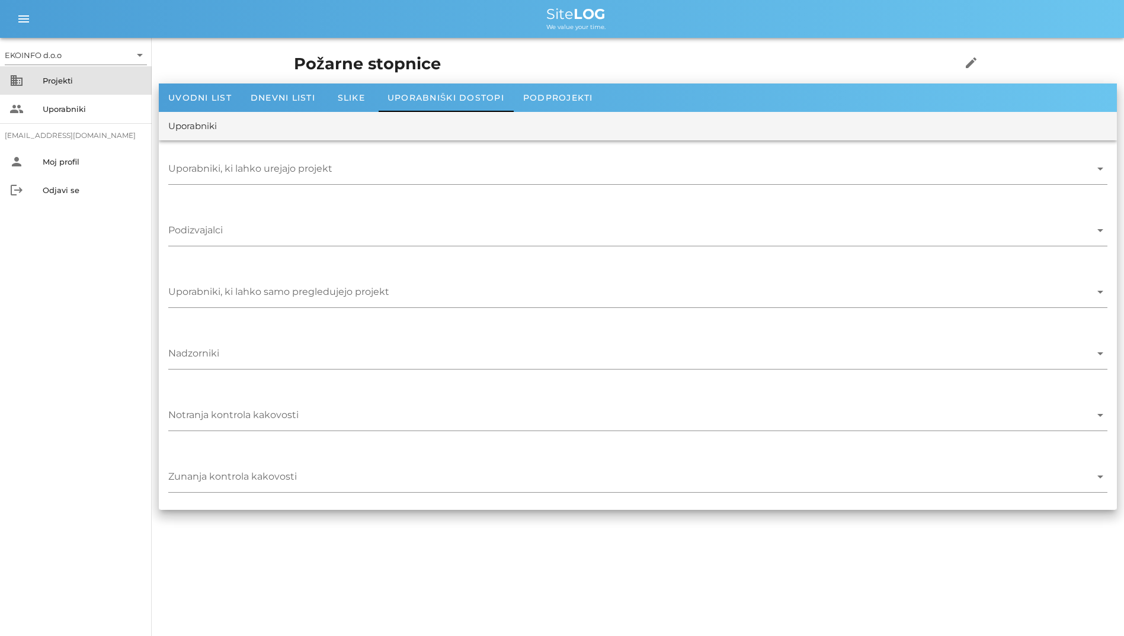
click at [59, 84] on div "Projekti" at bounding box center [93, 80] width 100 height 9
